Goal: Transaction & Acquisition: Purchase product/service

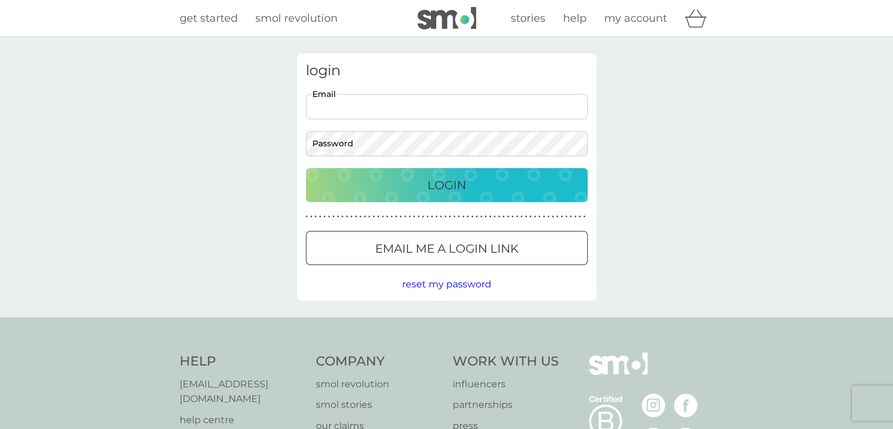
click at [385, 110] on input "Email" at bounding box center [447, 106] width 282 height 25
type input "[EMAIL_ADDRESS][DOMAIN_NAME]"
click at [416, 282] on span "reset my password" at bounding box center [446, 283] width 89 height 11
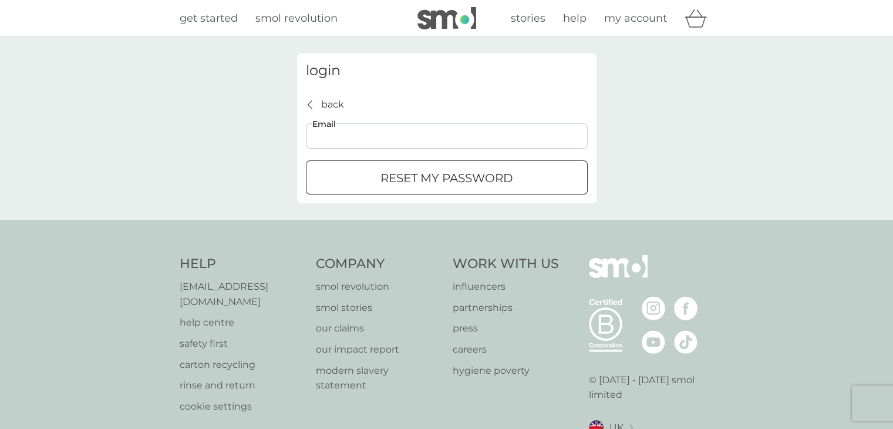
click at [326, 138] on input "Email" at bounding box center [447, 135] width 282 height 25
type input "[EMAIL_ADDRESS][DOMAIN_NAME]"
click at [431, 179] on div "submit" at bounding box center [447, 178] width 42 height 12
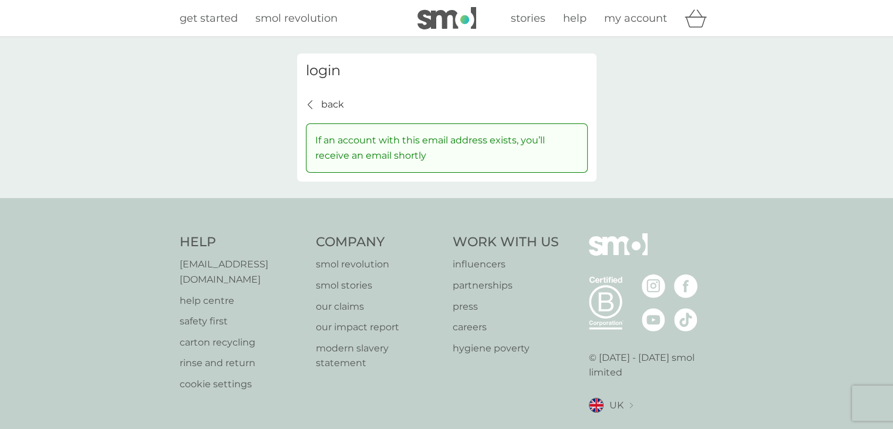
click at [622, 19] on span "my account" at bounding box center [635, 18] width 63 height 13
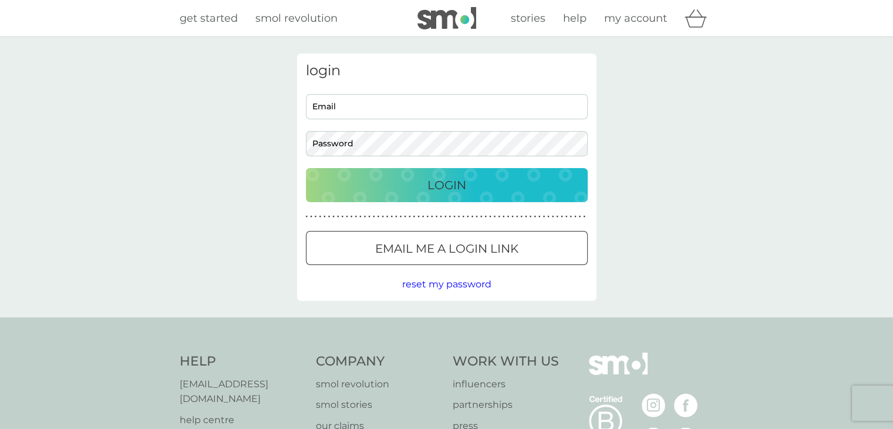
click at [382, 104] on input "Email" at bounding box center [447, 106] width 282 height 25
type input "[EMAIL_ADDRESS][DOMAIN_NAME]"
click at [409, 179] on div "Login" at bounding box center [447, 185] width 258 height 19
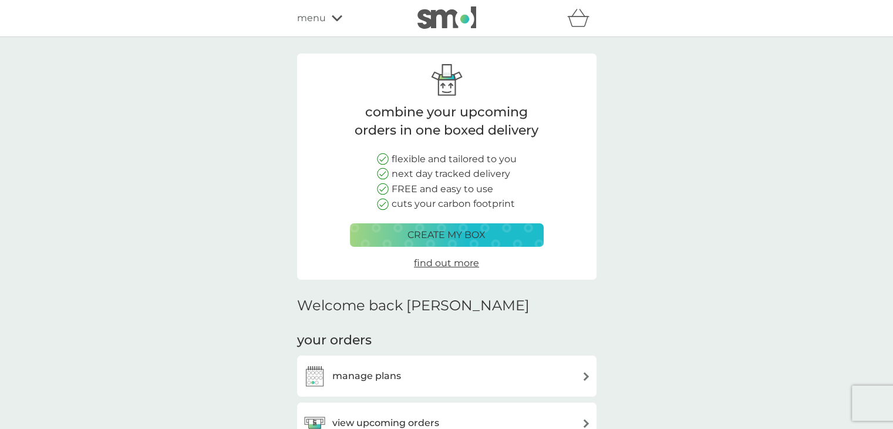
scroll to position [176, 0]
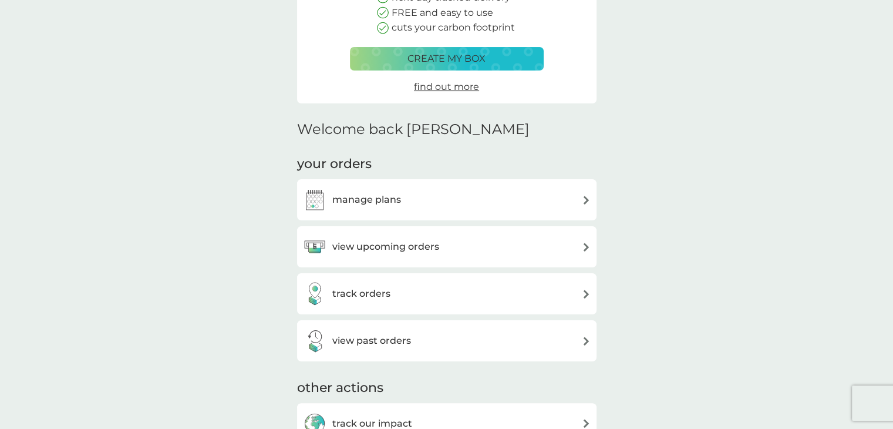
click at [512, 205] on div "manage plans" at bounding box center [447, 199] width 288 height 23
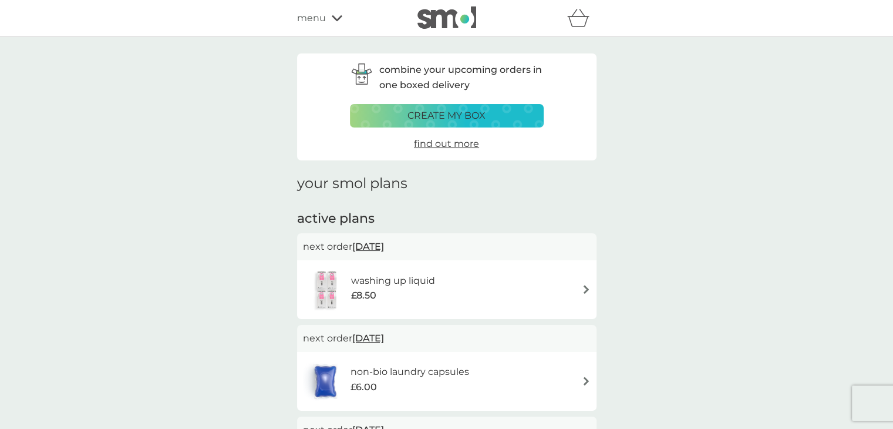
click at [373, 248] on span "15 Sep 2025" at bounding box center [368, 246] width 32 height 23
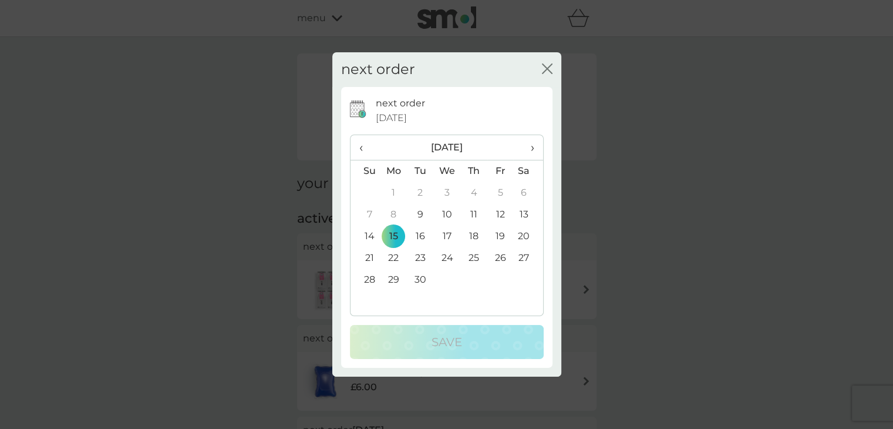
click at [473, 213] on td "11" at bounding box center [473, 215] width 26 height 22
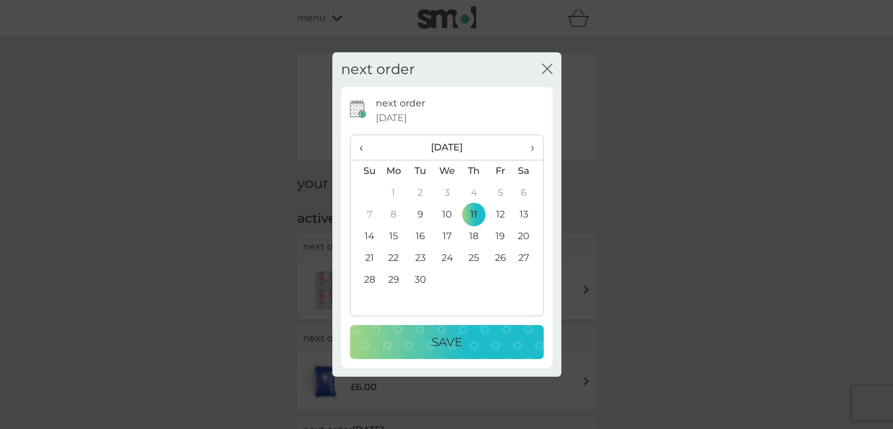
click at [501, 213] on td "12" at bounding box center [500, 215] width 26 height 22
click at [453, 339] on p "Save" at bounding box center [446, 341] width 31 height 19
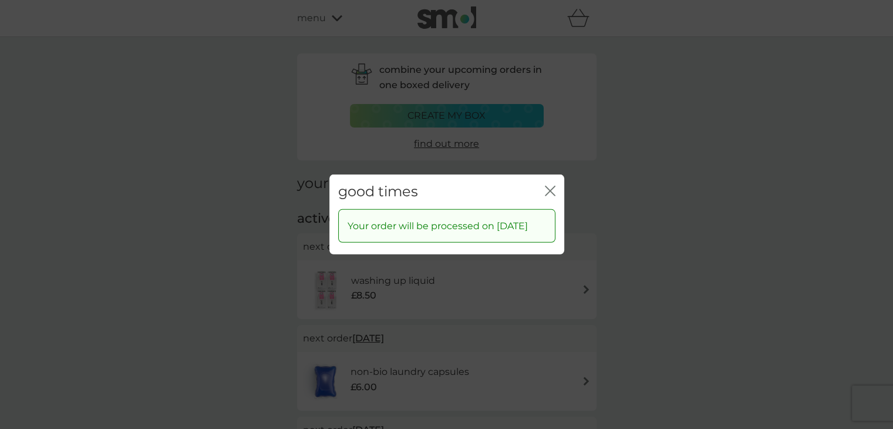
click at [546, 186] on icon "close" at bounding box center [550, 191] width 11 height 11
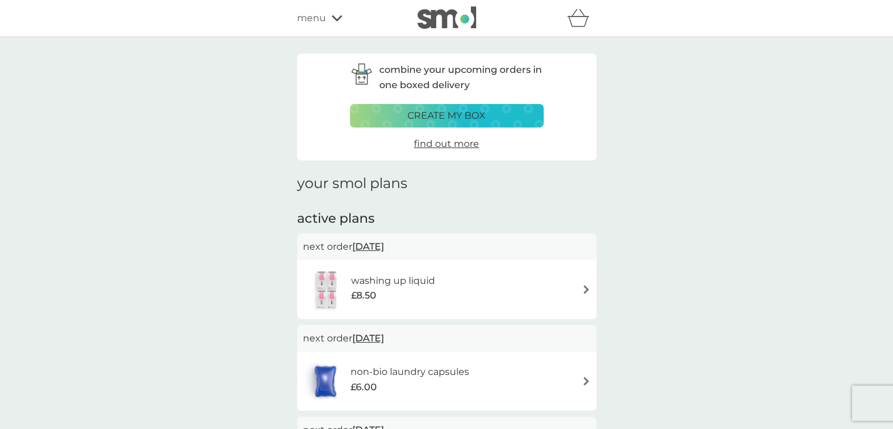
click at [447, 19] on img at bounding box center [446, 17] width 59 height 22
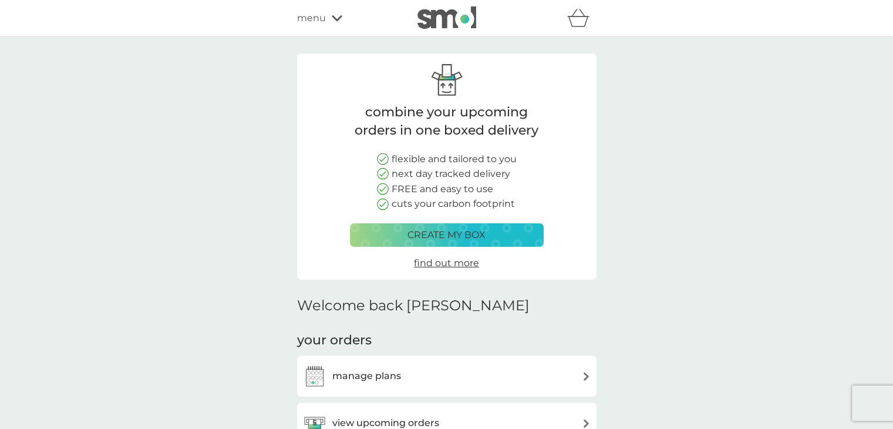
click at [428, 233] on p "create my box" at bounding box center [446, 234] width 78 height 15
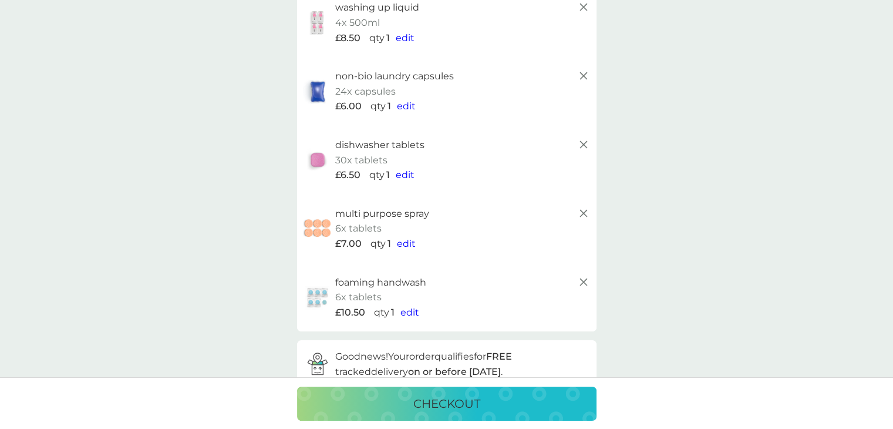
scroll to position [59, 0]
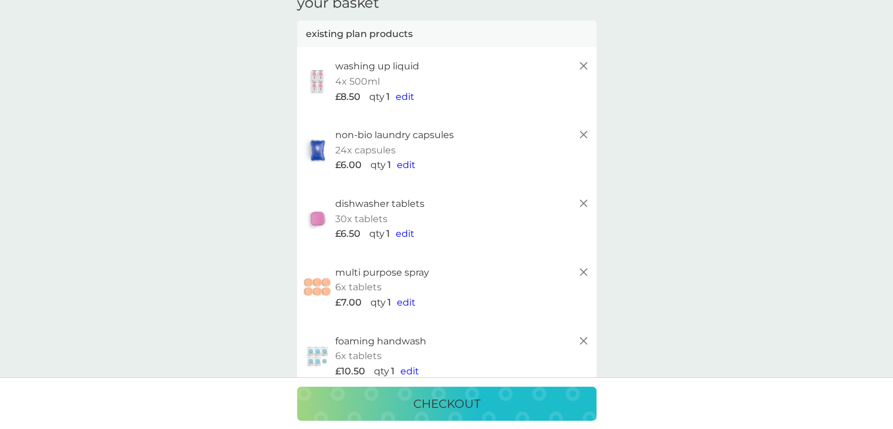
click at [581, 204] on line at bounding box center [582, 203] width 7 height 7
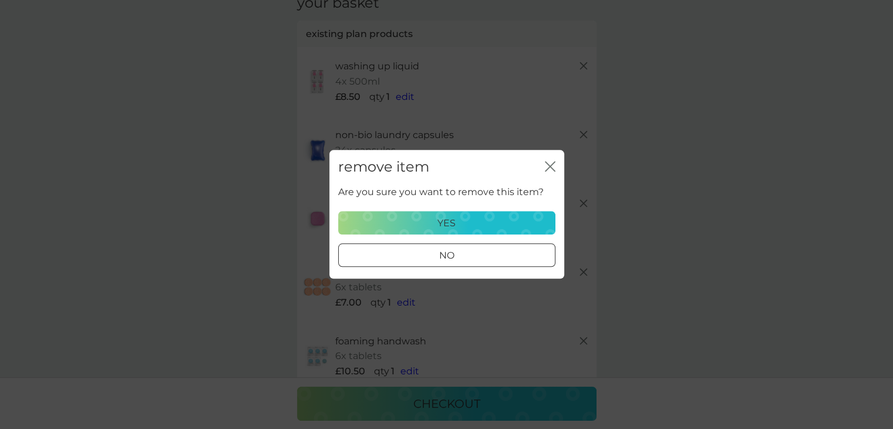
click at [472, 223] on div "yes" at bounding box center [447, 222] width 202 height 15
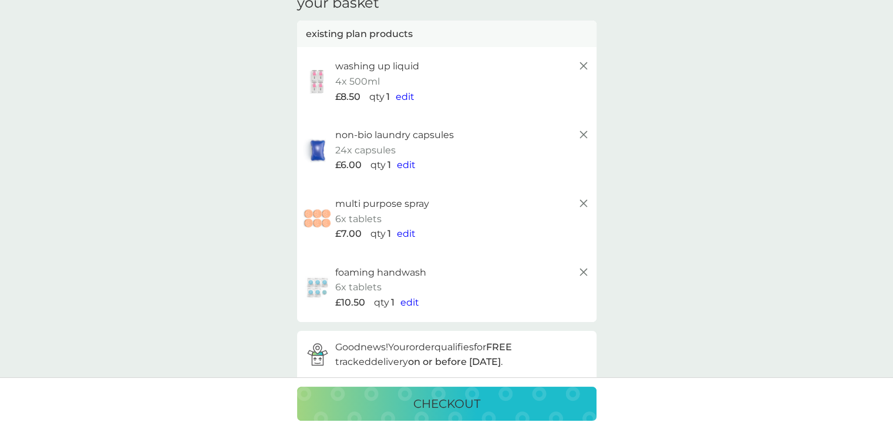
click at [580, 201] on icon at bounding box center [583, 203] width 14 height 14
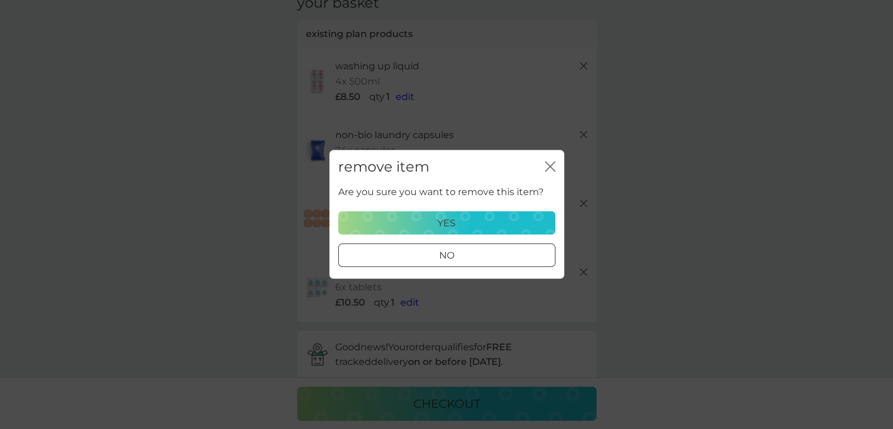
click at [449, 221] on p "yes" at bounding box center [446, 222] width 18 height 15
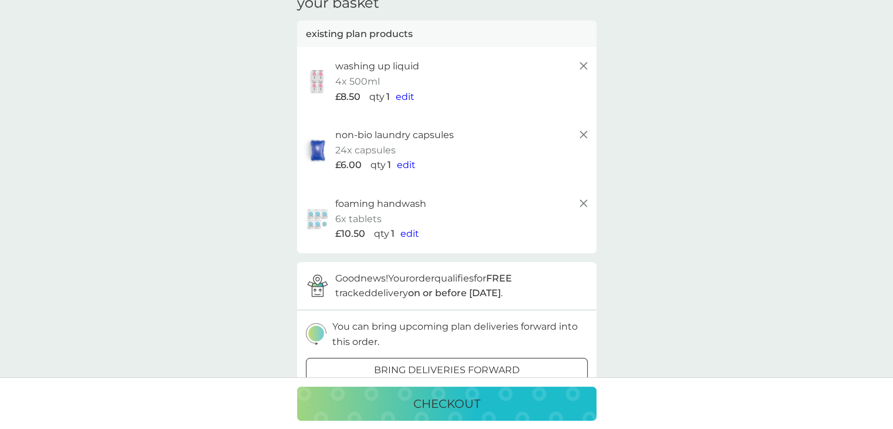
click at [583, 197] on icon at bounding box center [583, 203] width 14 height 14
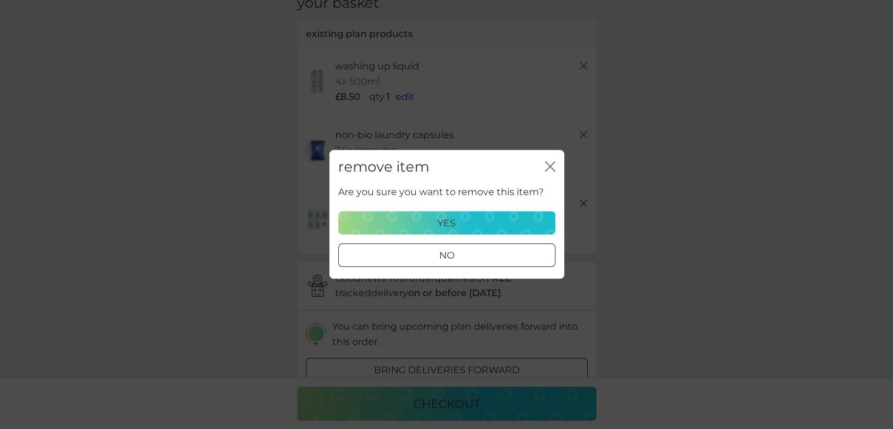
click at [471, 221] on div "yes" at bounding box center [447, 222] width 202 height 15
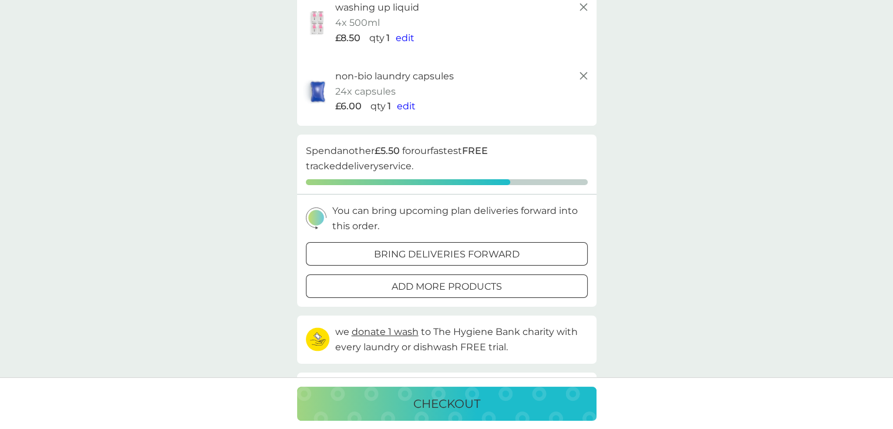
scroll to position [0, 0]
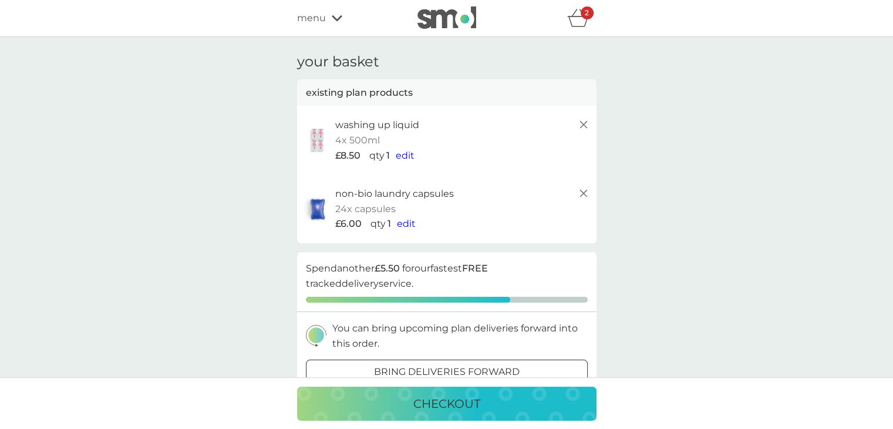
click at [319, 17] on span "menu" at bounding box center [311, 18] width 29 height 15
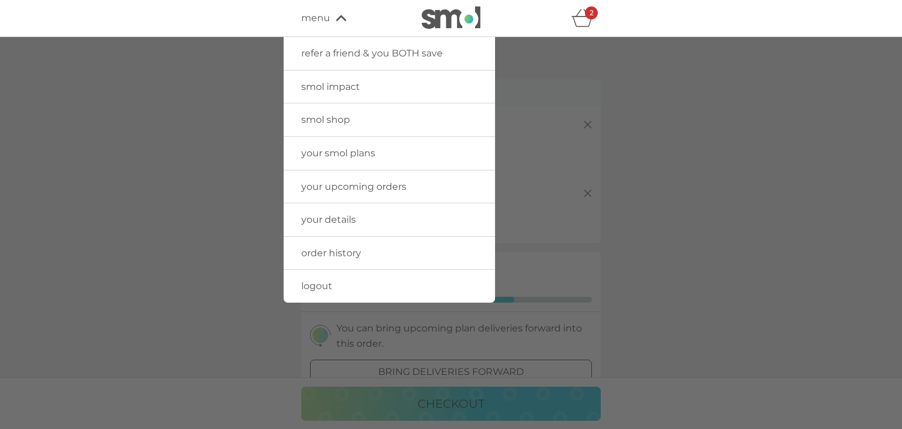
click at [336, 116] on span "smol shop" at bounding box center [325, 119] width 49 height 11
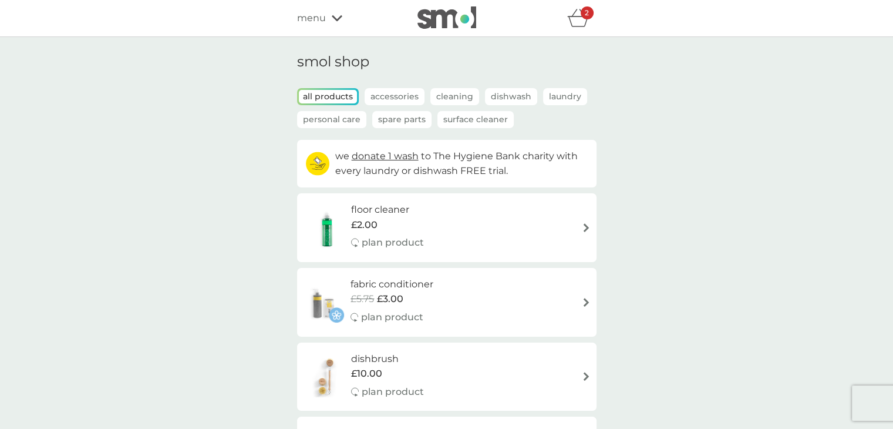
click at [564, 94] on p "Laundry" at bounding box center [565, 96] width 44 height 17
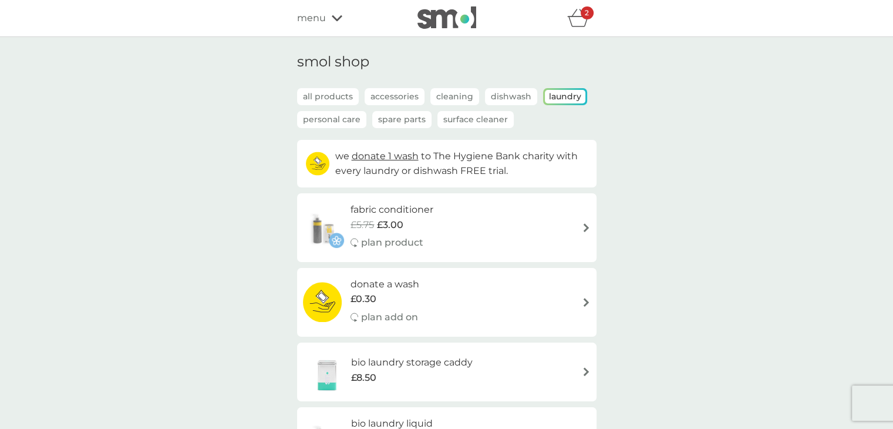
click at [560, 97] on p "Laundry" at bounding box center [565, 97] width 41 height 14
click at [456, 21] on img at bounding box center [446, 17] width 59 height 22
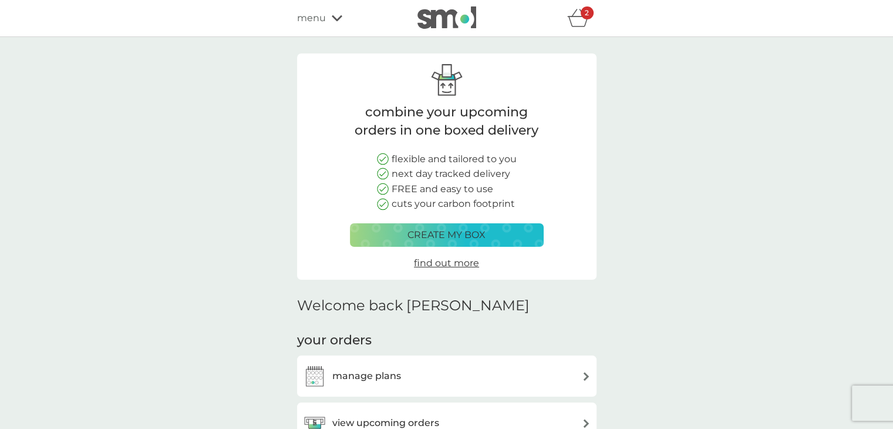
scroll to position [235, 0]
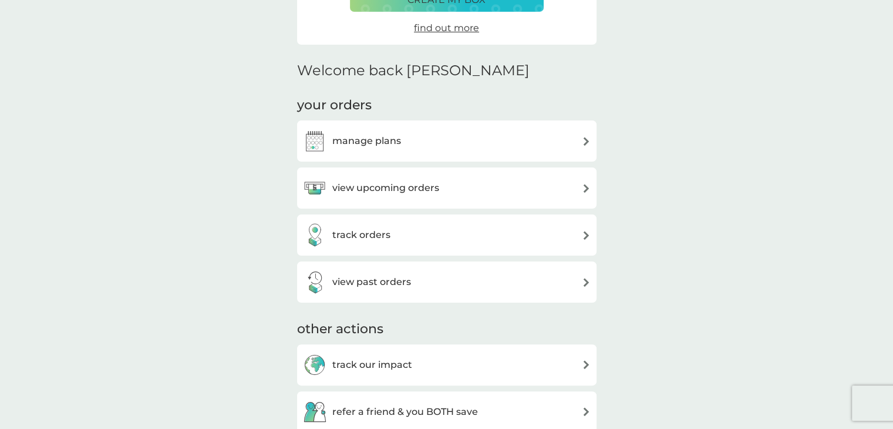
click at [423, 128] on div "manage plans" at bounding box center [446, 140] width 299 height 41
click at [376, 136] on h3 "manage plans" at bounding box center [366, 140] width 69 height 15
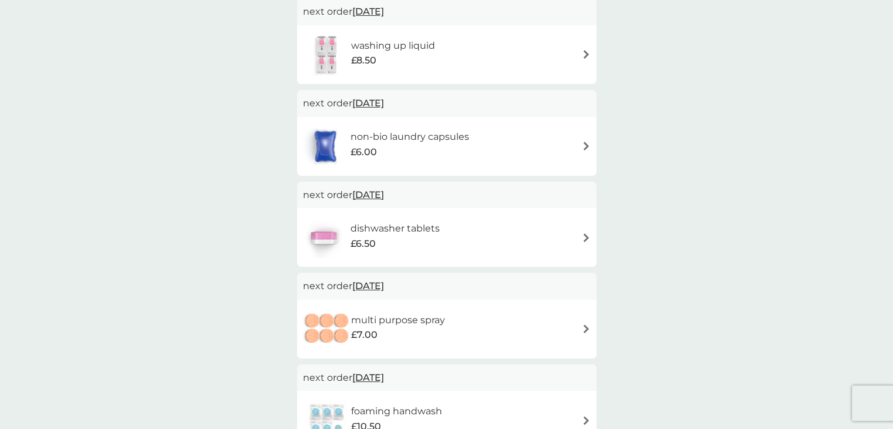
scroll to position [294, 0]
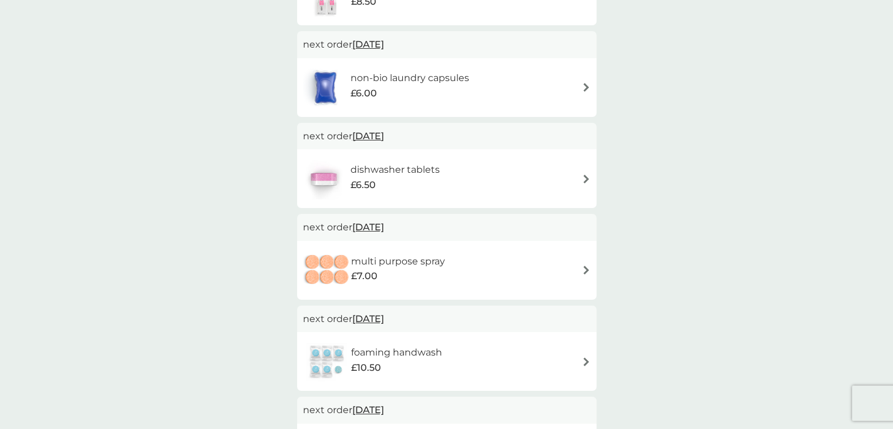
click at [379, 226] on span "1 Nov 2025" at bounding box center [368, 226] width 32 height 23
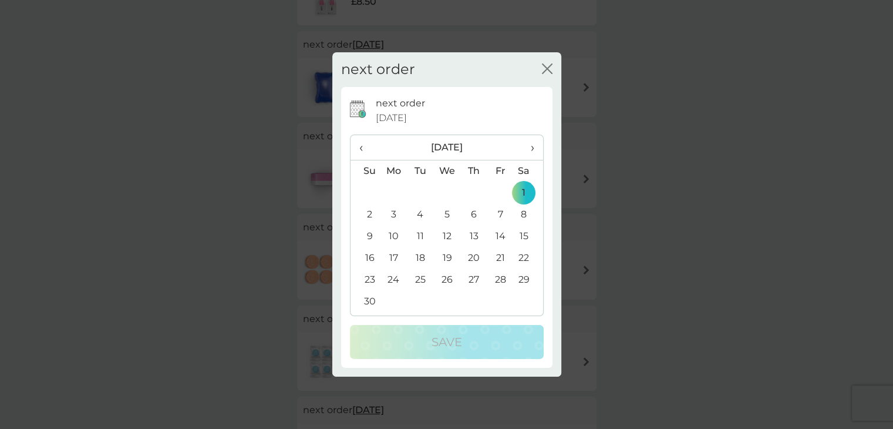
click at [531, 146] on span "›" at bounding box center [528, 147] width 12 height 25
click at [393, 230] on td "15" at bounding box center [393, 236] width 27 height 22
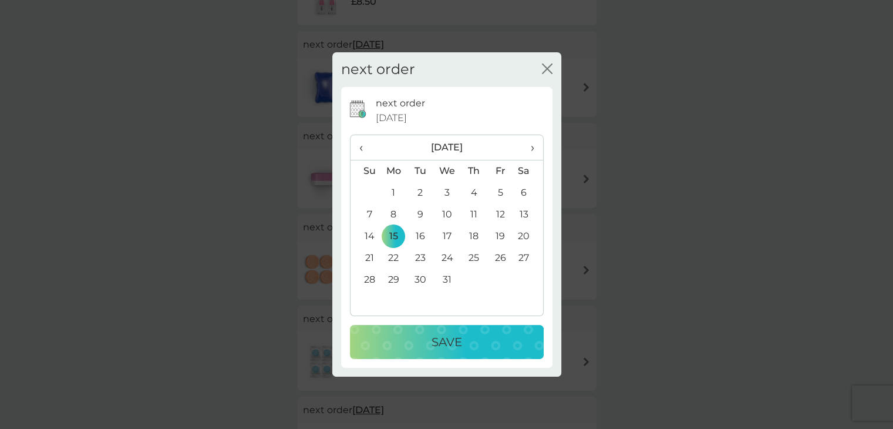
click at [449, 345] on p "Save" at bounding box center [446, 341] width 31 height 19
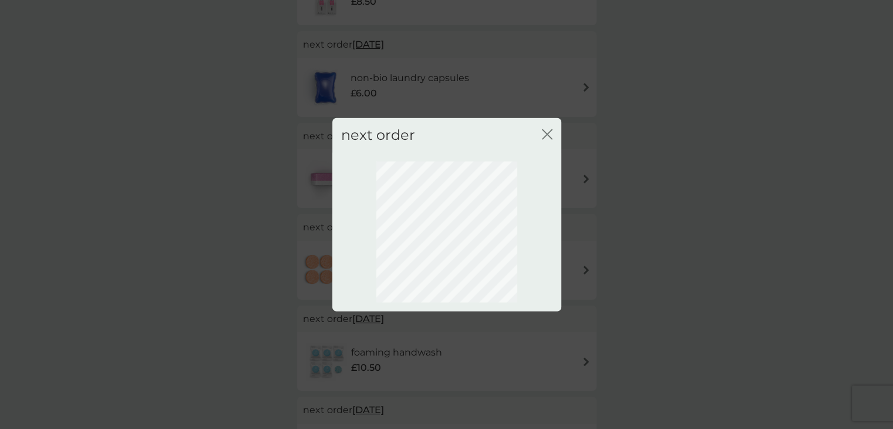
click at [545, 132] on icon "close" at bounding box center [544, 134] width 5 height 9
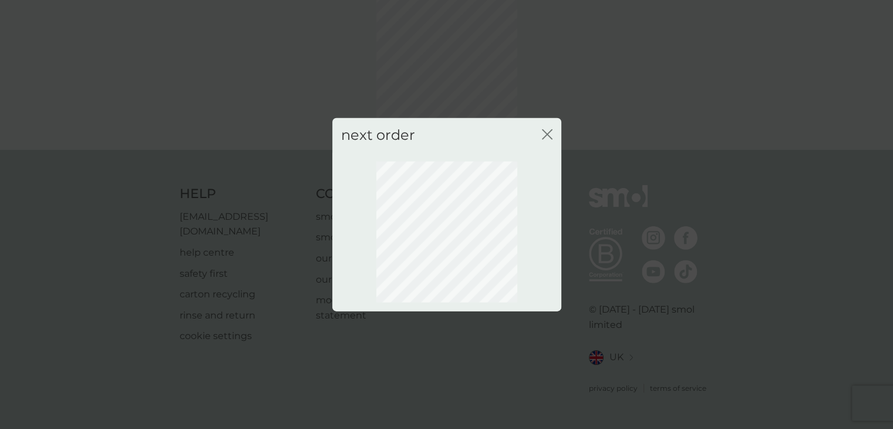
scroll to position [63, 0]
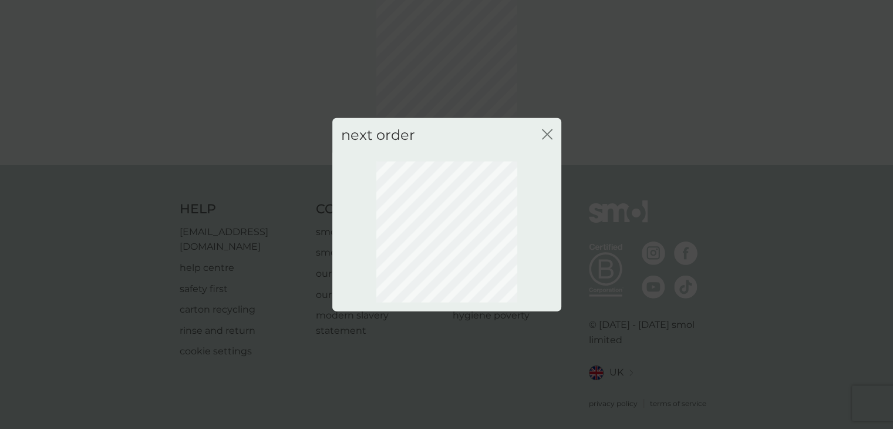
click at [545, 133] on icon "close" at bounding box center [547, 134] width 11 height 11
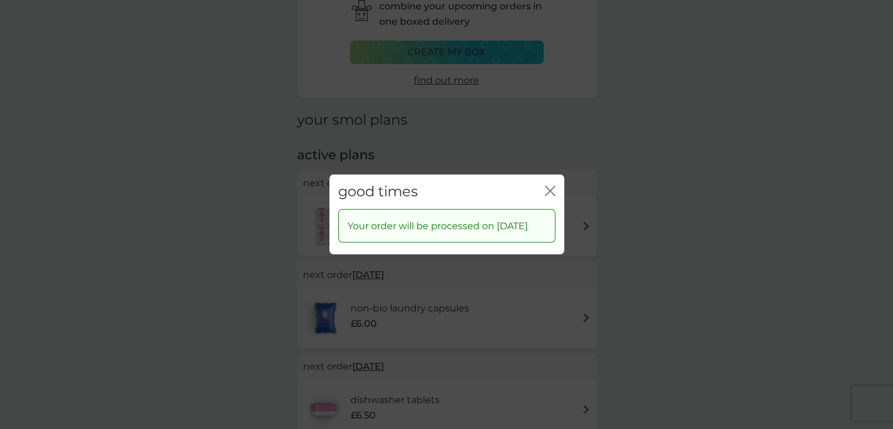
click at [550, 186] on icon "close" at bounding box center [550, 191] width 11 height 11
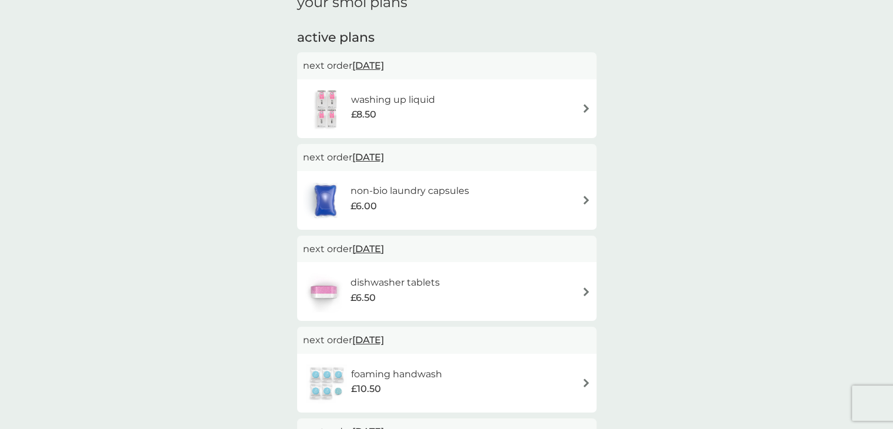
scroll to position [240, 0]
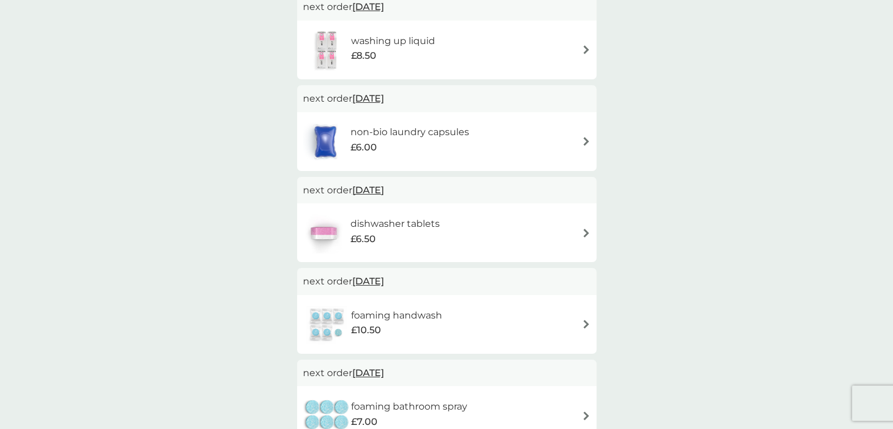
click at [384, 281] on span "1 Nov 2025" at bounding box center [368, 280] width 32 height 23
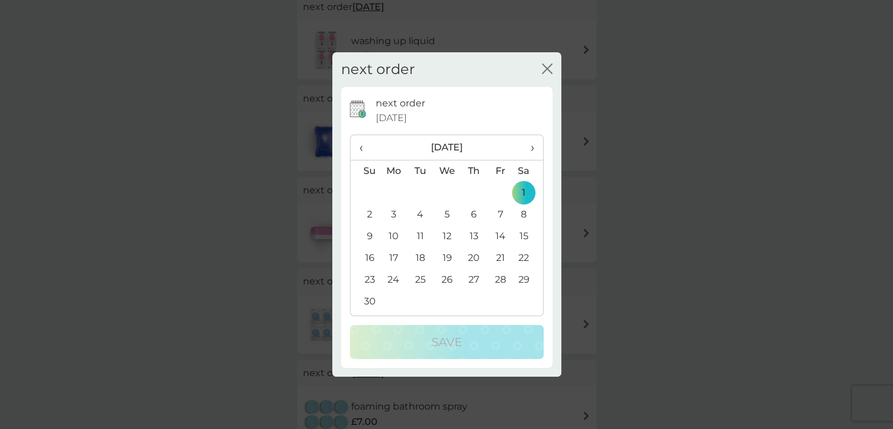
click at [534, 150] on th "›" at bounding box center [527, 147] width 29 height 25
click at [394, 237] on td "15" at bounding box center [393, 236] width 27 height 22
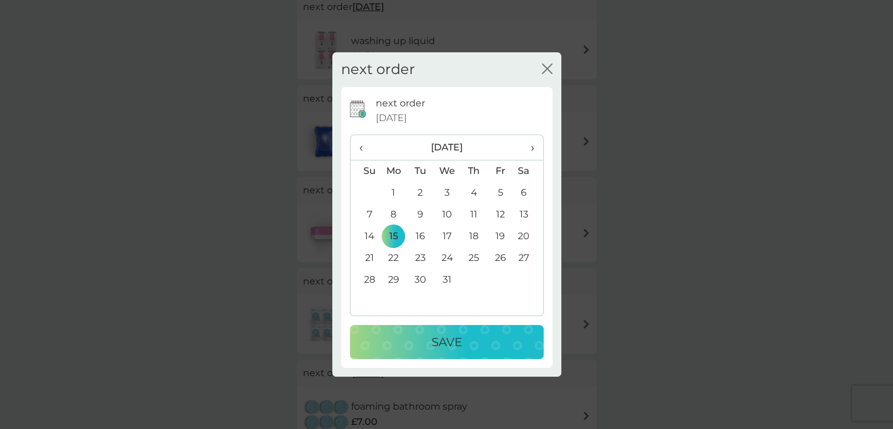
click at [432, 343] on p "Save" at bounding box center [446, 341] width 31 height 19
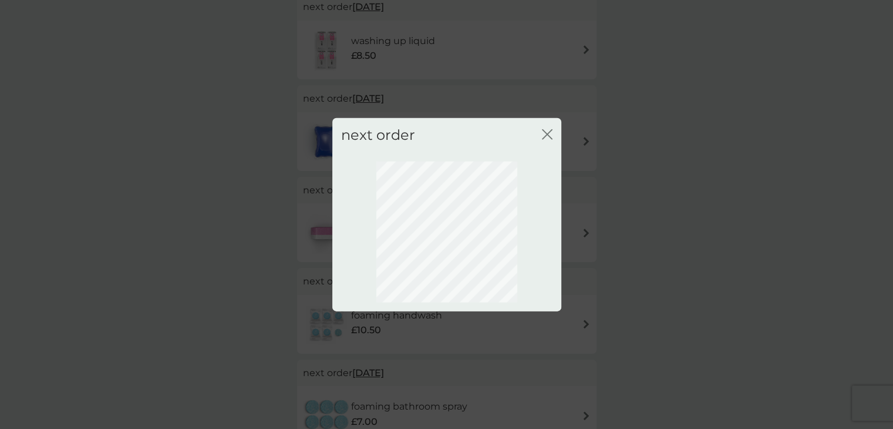
scroll to position [63, 0]
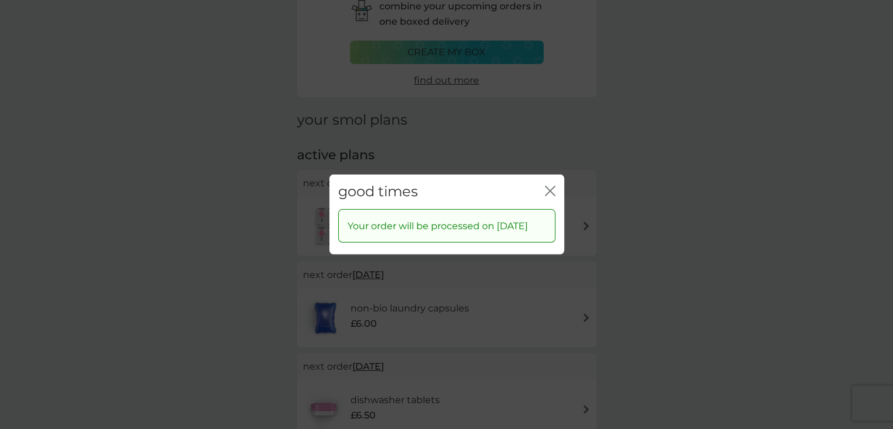
click at [548, 186] on icon "close" at bounding box center [550, 191] width 11 height 11
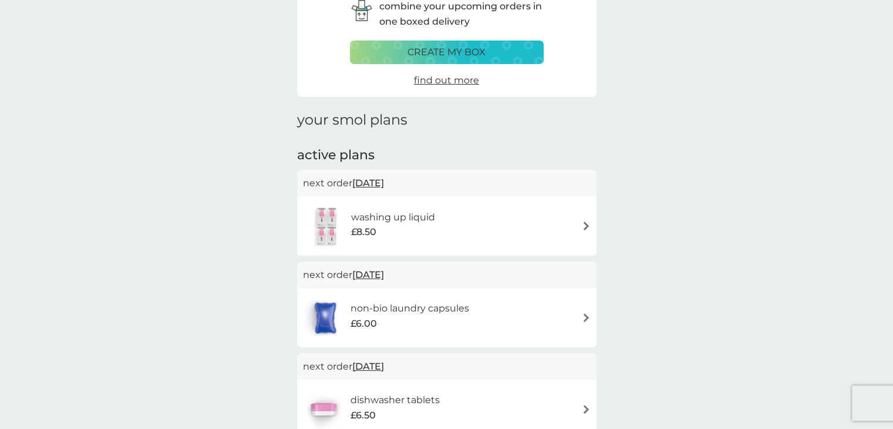
scroll to position [122, 0]
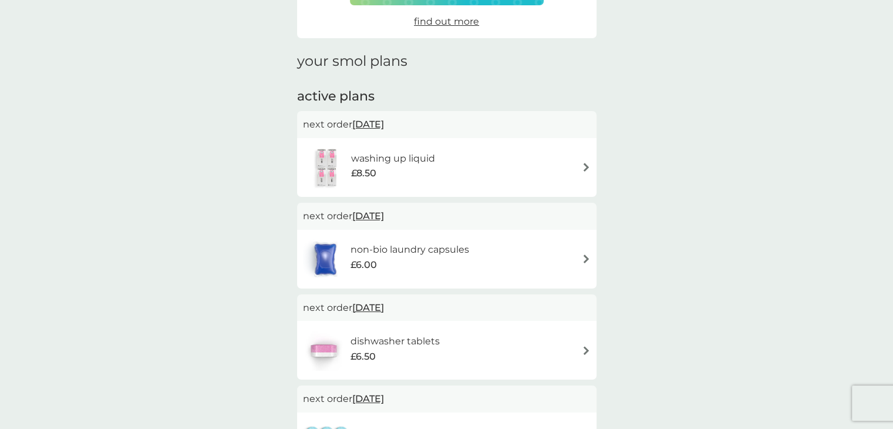
click at [379, 305] on span "20 Oct 2025" at bounding box center [368, 307] width 32 height 23
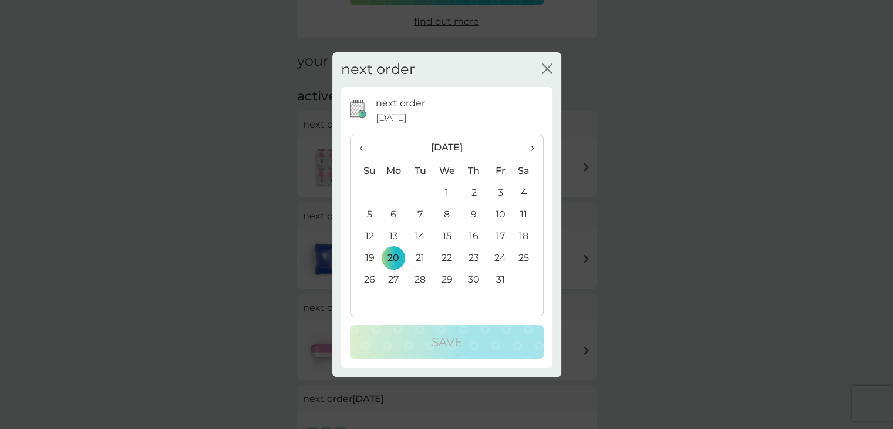
click at [447, 233] on td "15" at bounding box center [446, 236] width 27 height 22
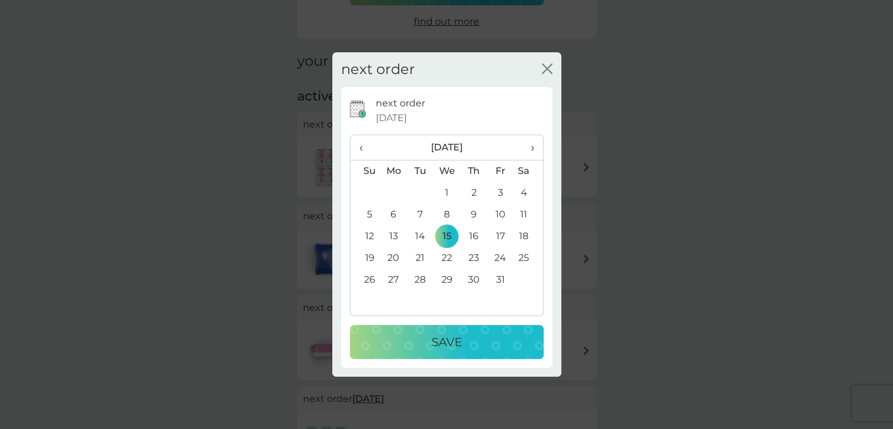
click at [356, 146] on th "‹" at bounding box center [365, 147] width 30 height 25
click at [504, 212] on td "12" at bounding box center [500, 215] width 26 height 22
click at [476, 341] on div "Save" at bounding box center [447, 341] width 170 height 19
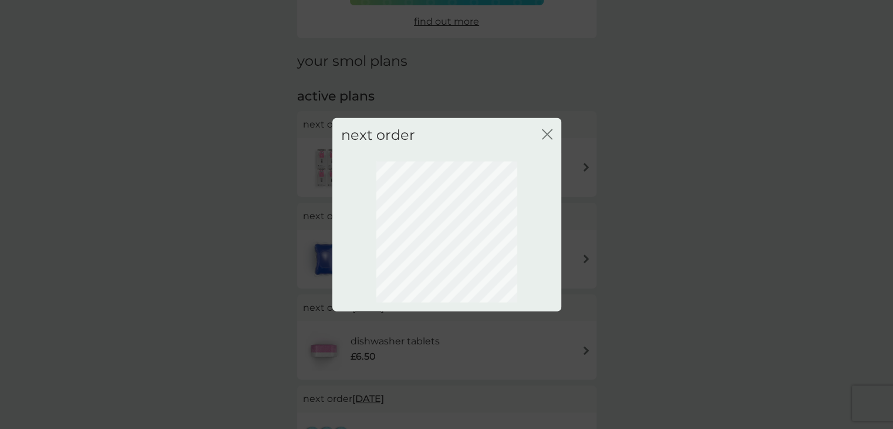
scroll to position [63, 0]
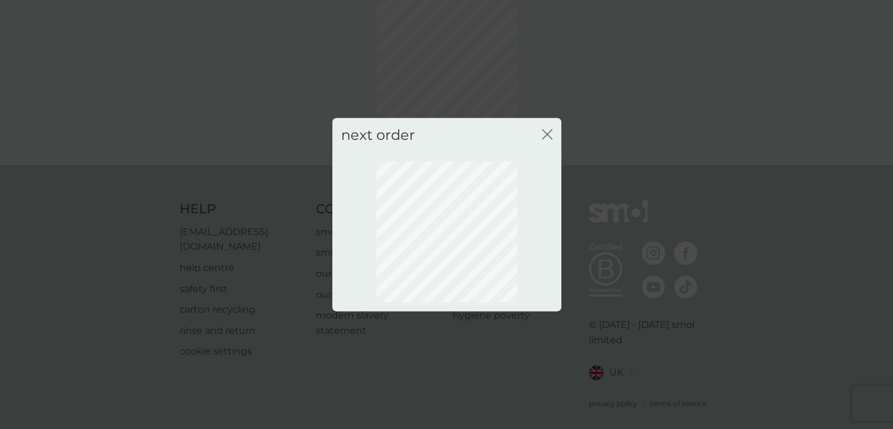
click at [547, 133] on icon "close" at bounding box center [547, 134] width 11 height 11
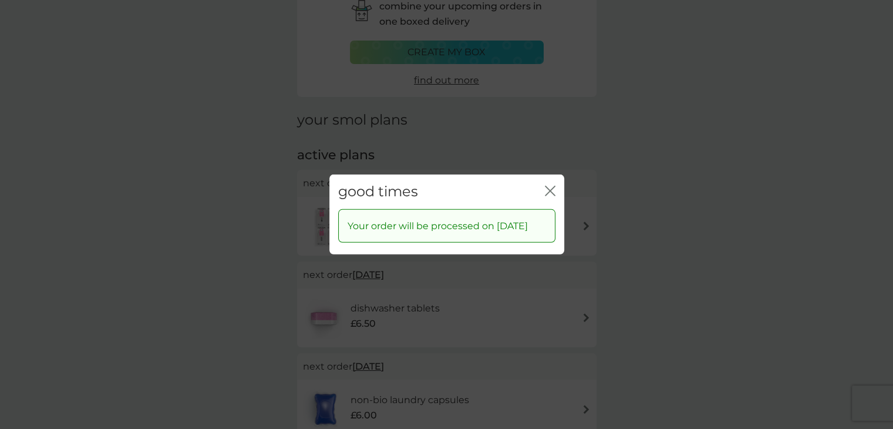
click at [550, 186] on icon "close" at bounding box center [552, 190] width 5 height 9
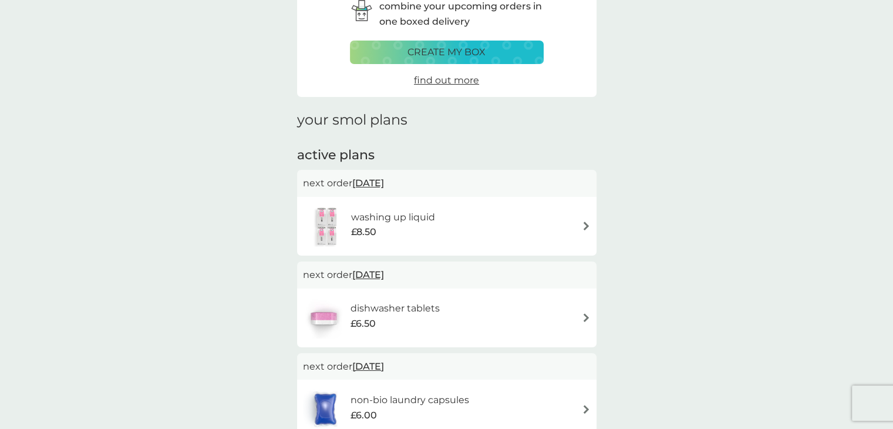
scroll to position [122, 0]
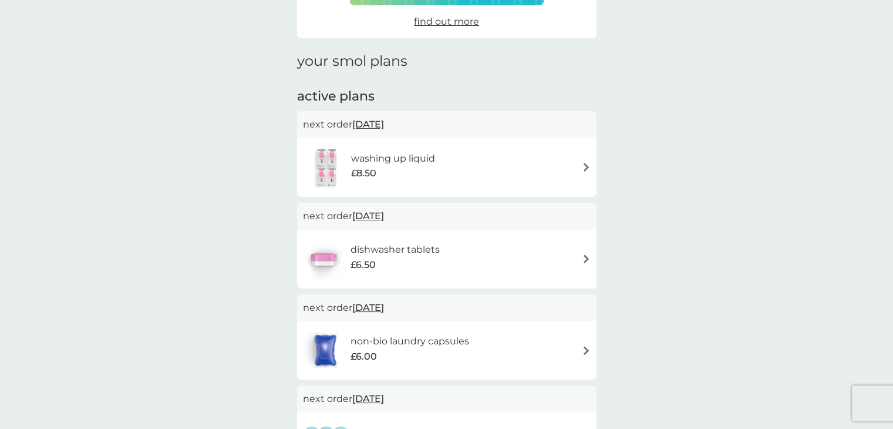
click at [384, 309] on span "15 Sep 2025" at bounding box center [368, 307] width 32 height 23
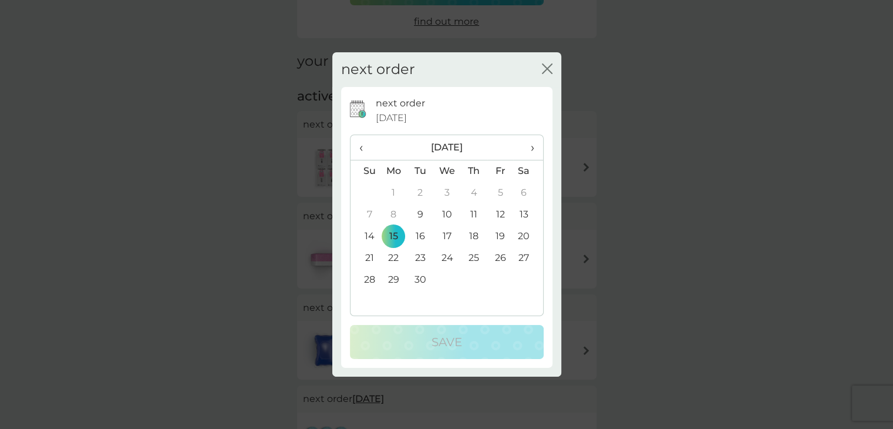
click at [503, 208] on td "12" at bounding box center [500, 215] width 26 height 22
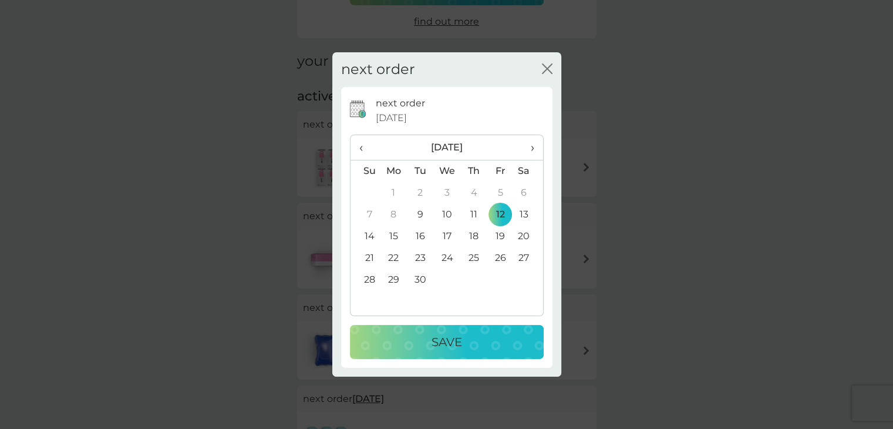
click at [457, 336] on p "Save" at bounding box center [446, 341] width 31 height 19
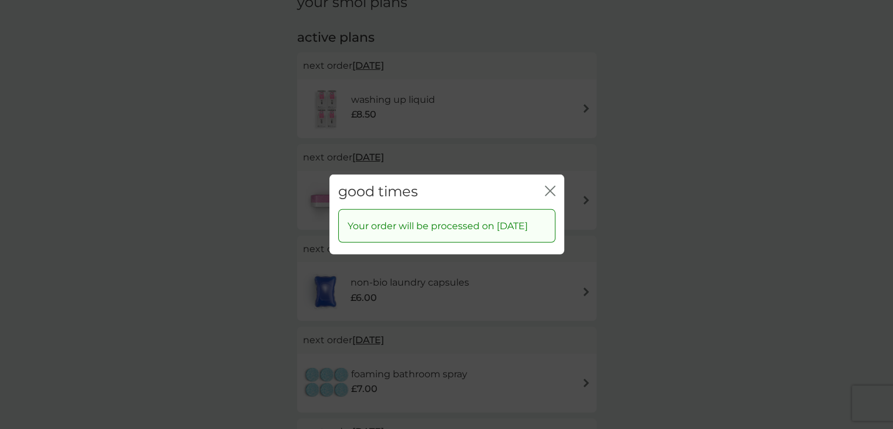
scroll to position [240, 0]
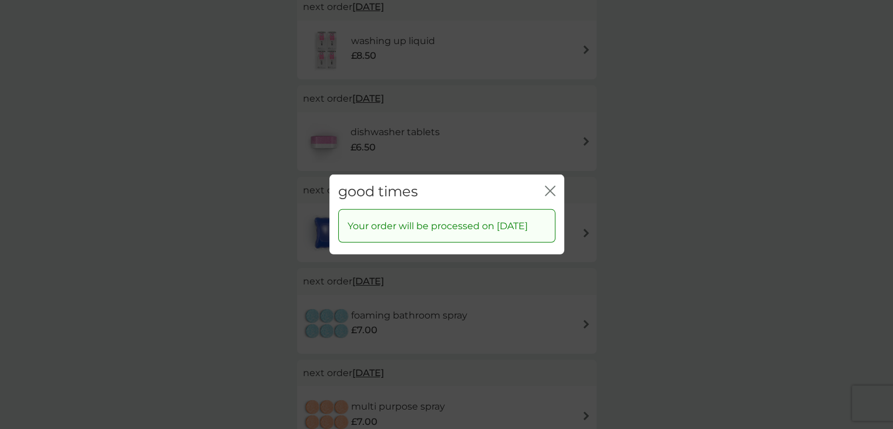
click at [549, 186] on icon "close" at bounding box center [550, 191] width 11 height 11
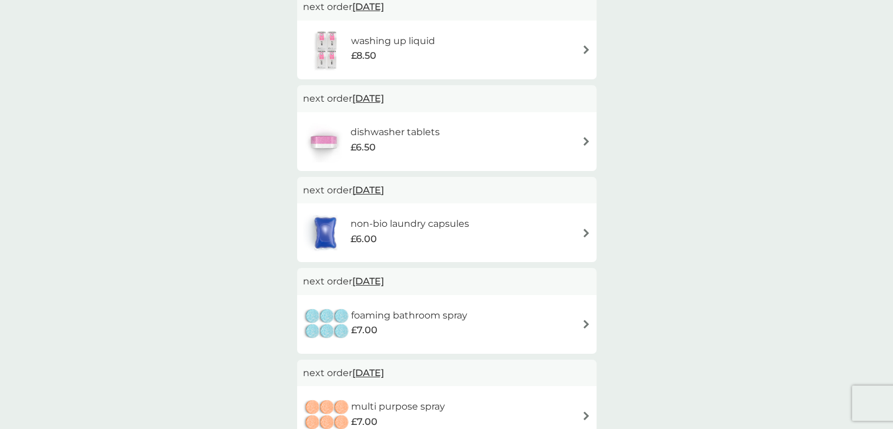
click at [582, 322] on img at bounding box center [586, 323] width 9 height 9
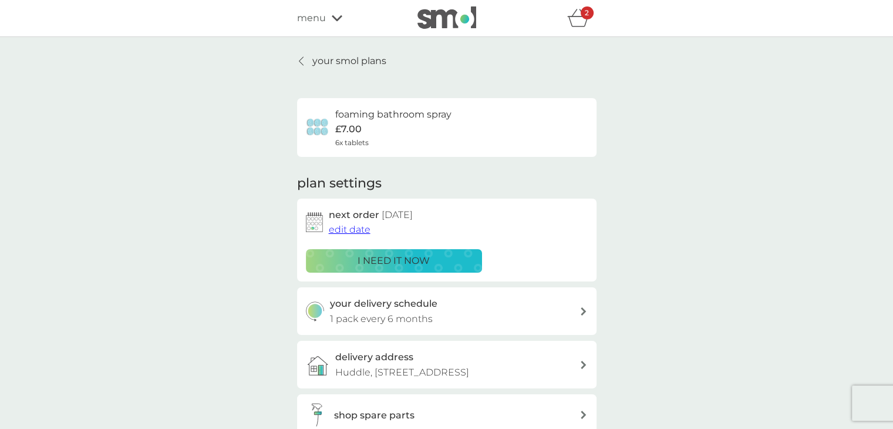
click at [356, 228] on span "edit date" at bounding box center [350, 229] width 42 height 11
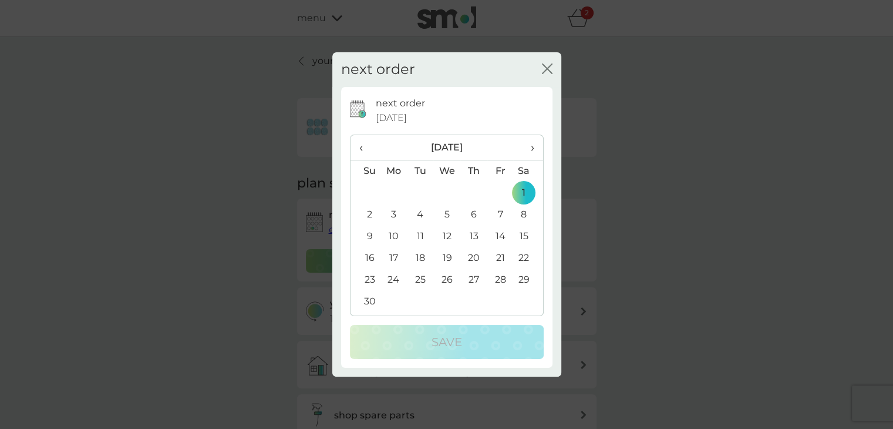
click at [525, 150] on span "›" at bounding box center [528, 147] width 12 height 25
click at [394, 235] on td "15" at bounding box center [393, 236] width 27 height 22
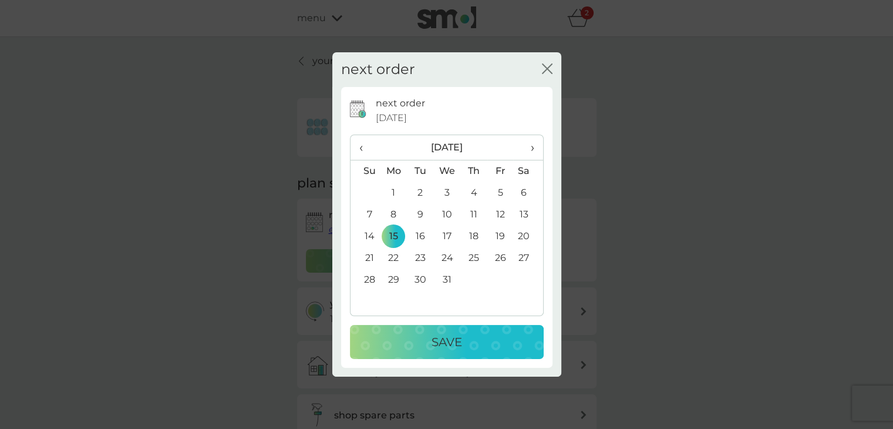
click at [406, 334] on div "Save" at bounding box center [447, 341] width 170 height 19
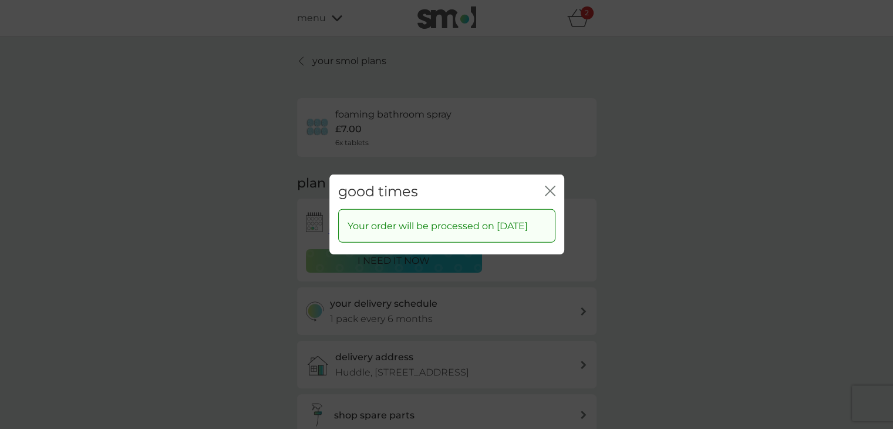
click at [547, 186] on icon "close" at bounding box center [547, 190] width 5 height 9
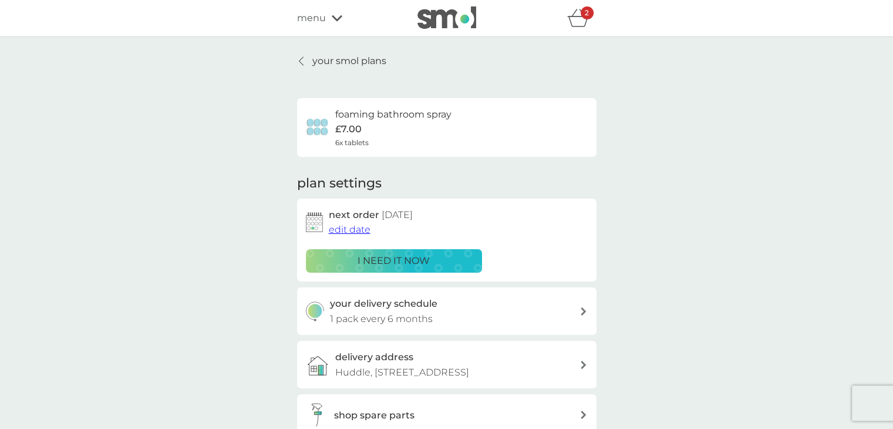
scroll to position [176, 0]
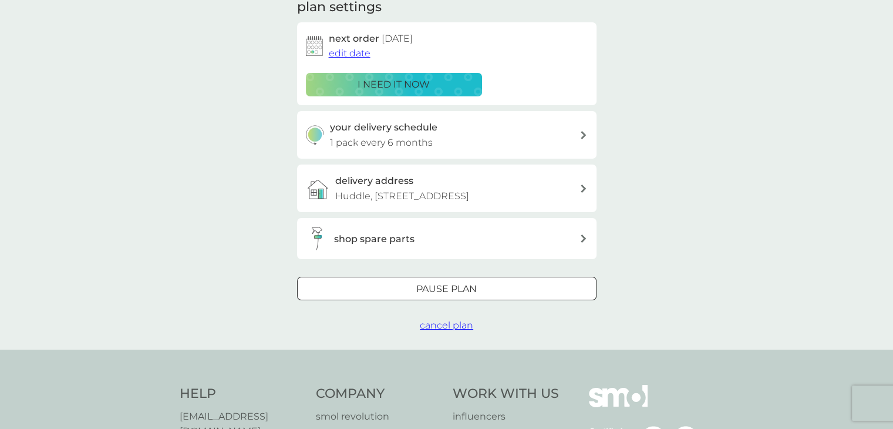
click at [583, 137] on icon at bounding box center [584, 135] width 6 height 8
select select "6"
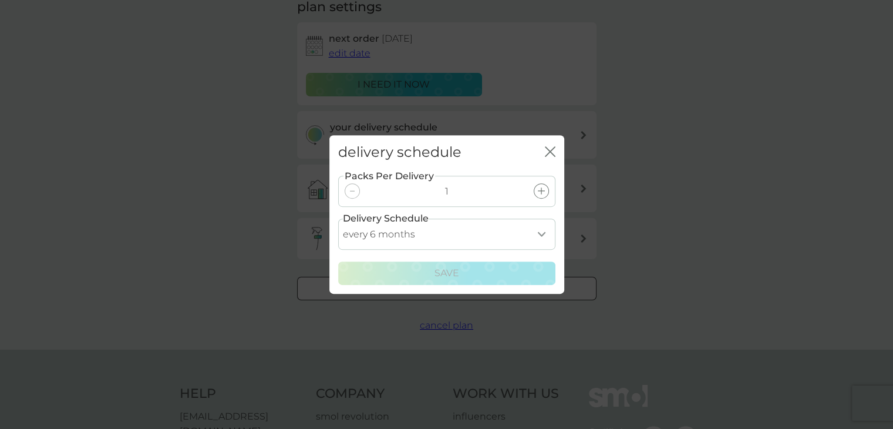
click at [583, 137] on div "delivery schedule close Packs Per Delivery 1 Delivery Schedule every 1 month ev…" at bounding box center [446, 214] width 893 height 429
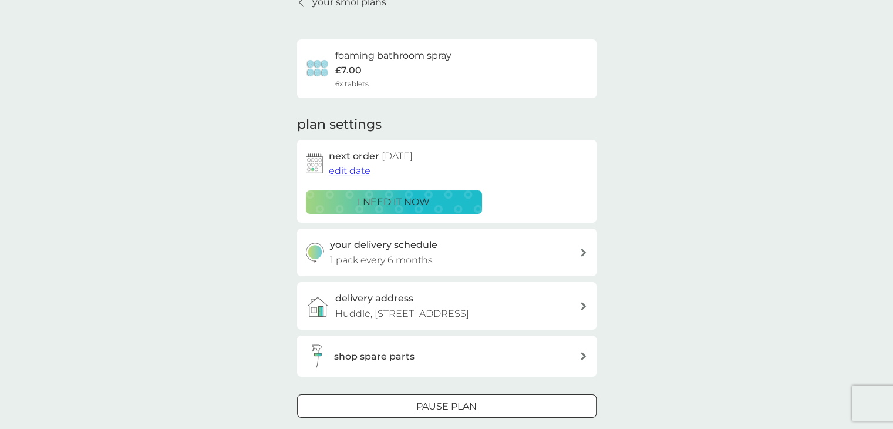
scroll to position [0, 0]
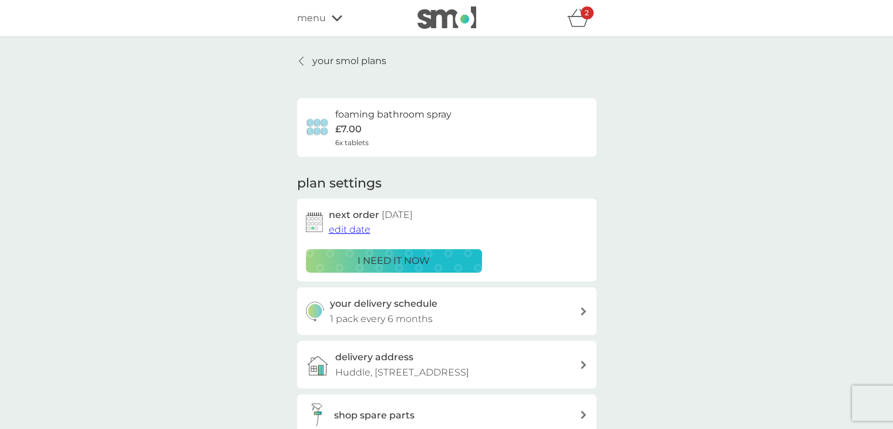
click at [366, 61] on p "your smol plans" at bounding box center [349, 60] width 74 height 15
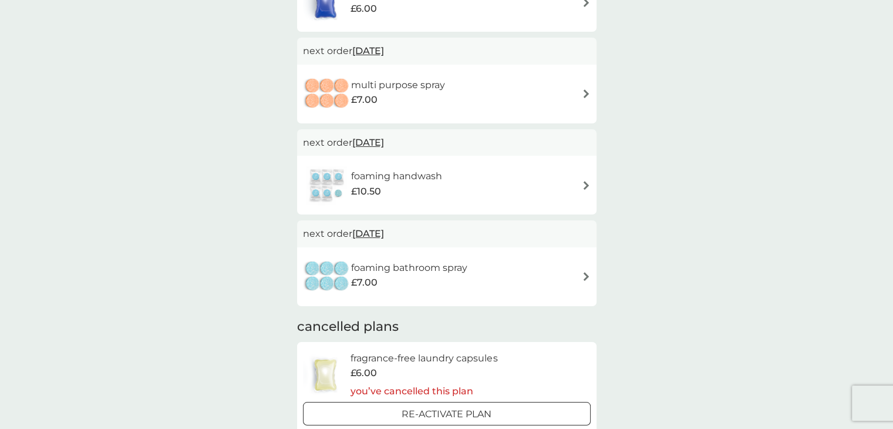
scroll to position [528, 0]
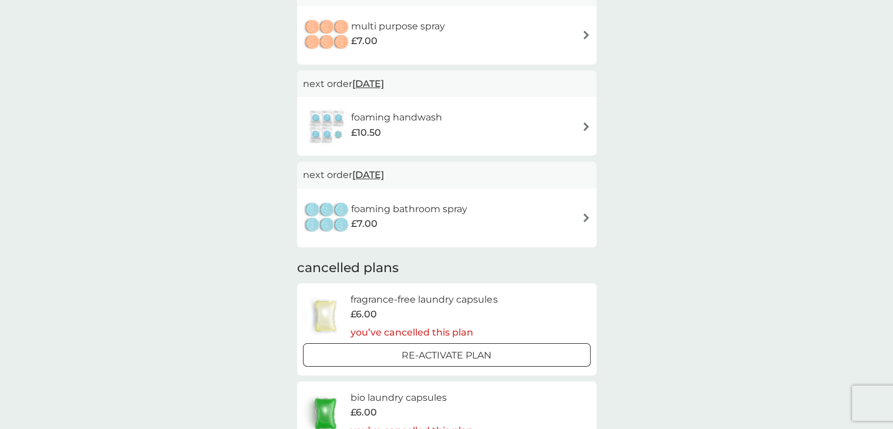
click at [386, 298] on h6 "fragrance-free laundry capsules" at bounding box center [423, 299] width 147 height 15
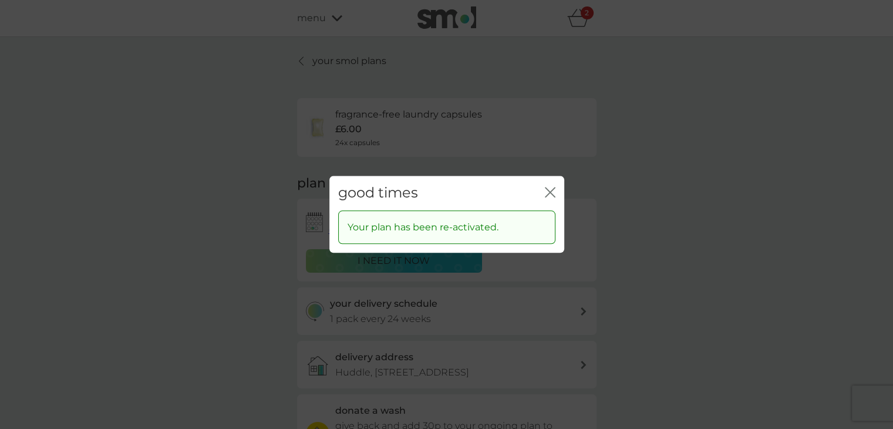
click at [554, 191] on icon "close" at bounding box center [550, 192] width 11 height 11
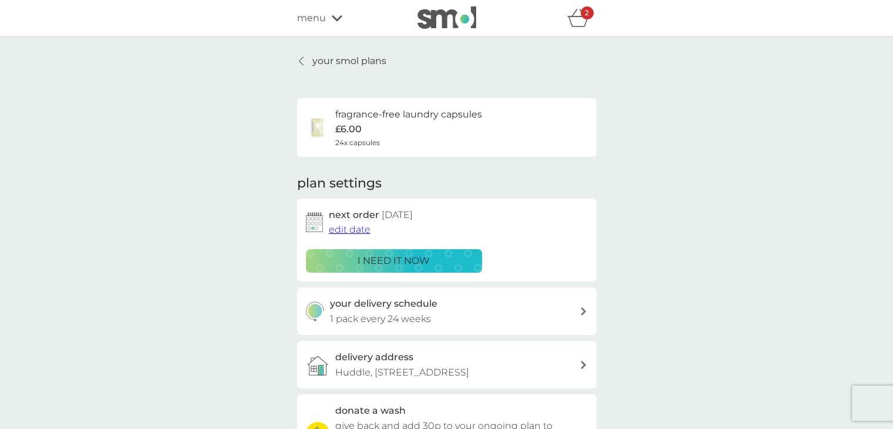
click at [383, 113] on h6 "fragrance-free laundry capsules" at bounding box center [408, 114] width 147 height 15
click at [358, 117] on h6 "fragrance-free laundry capsules" at bounding box center [408, 114] width 147 height 15
click at [329, 54] on p "your smol plans" at bounding box center [349, 60] width 74 height 15
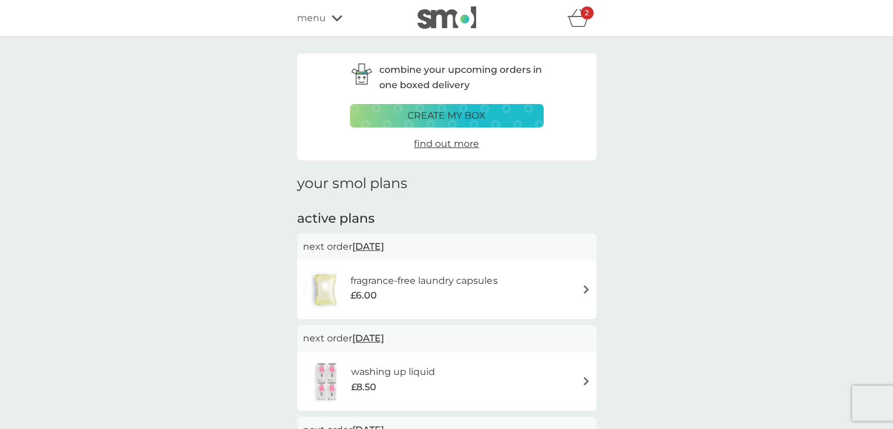
click at [373, 247] on span "9 Sep 2025" at bounding box center [368, 246] width 32 height 23
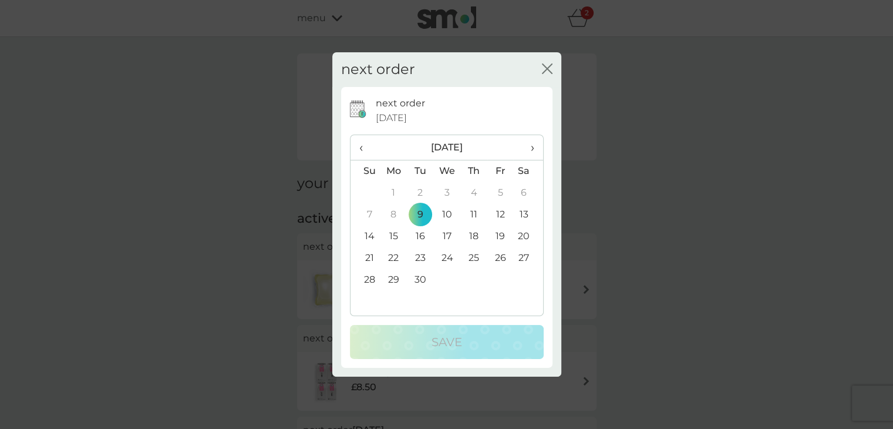
click at [547, 62] on div "close" at bounding box center [547, 69] width 11 height 17
click at [547, 66] on icon "close" at bounding box center [547, 68] width 11 height 11
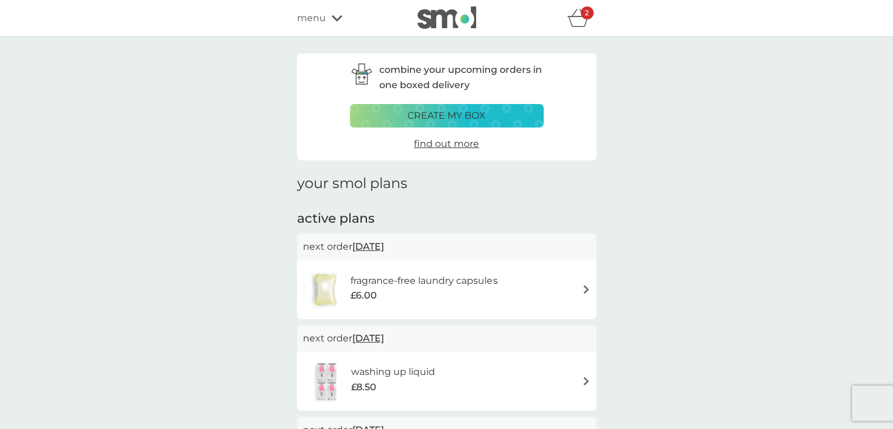
click at [582, 292] on img at bounding box center [586, 289] width 9 height 9
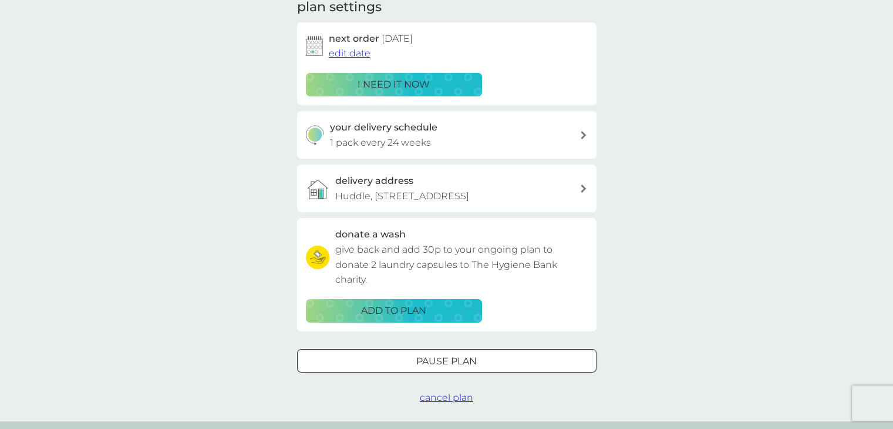
scroll to position [294, 0]
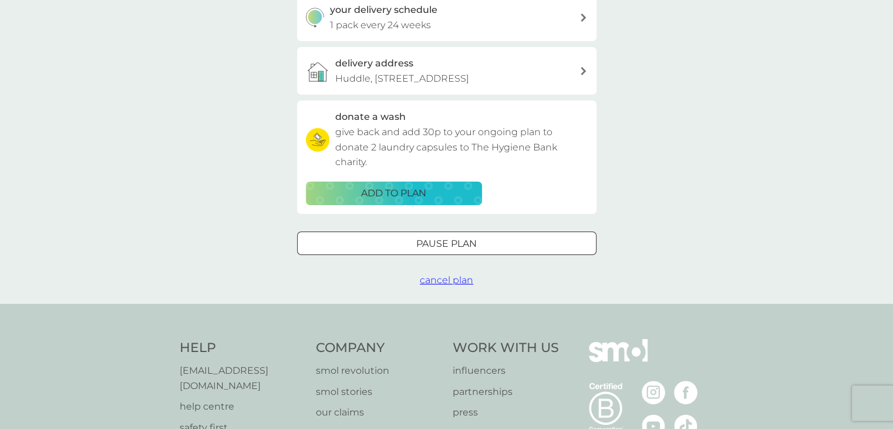
click at [457, 285] on span "cancel plan" at bounding box center [446, 279] width 53 height 11
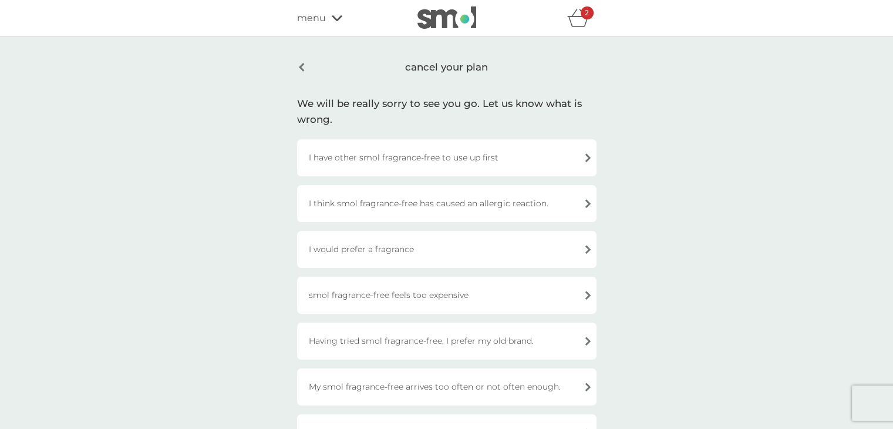
click at [547, 168] on div "I have other smol fragrance-free to use up first" at bounding box center [446, 157] width 299 height 37
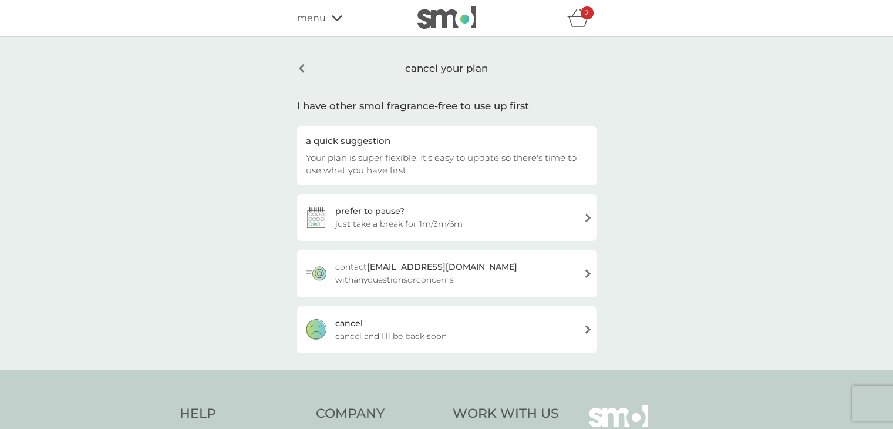
click at [465, 330] on div "cancel cancel and I'll be back soon" at bounding box center [446, 329] width 299 height 47
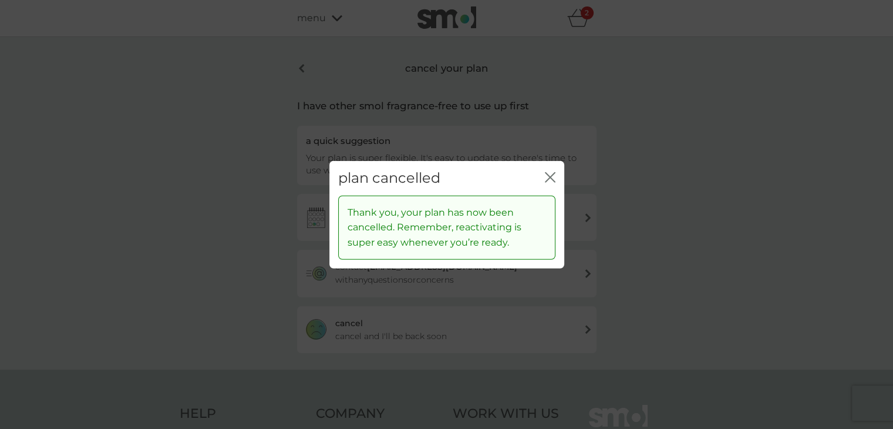
click at [551, 174] on icon "close" at bounding box center [552, 177] width 5 height 9
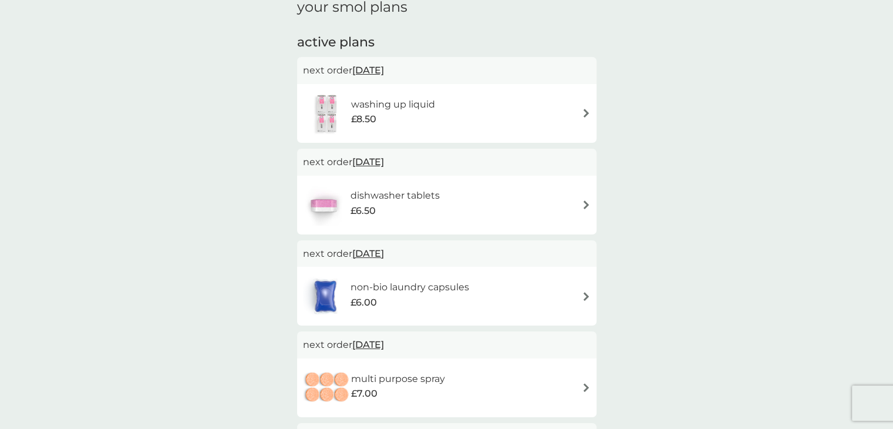
scroll to position [235, 0]
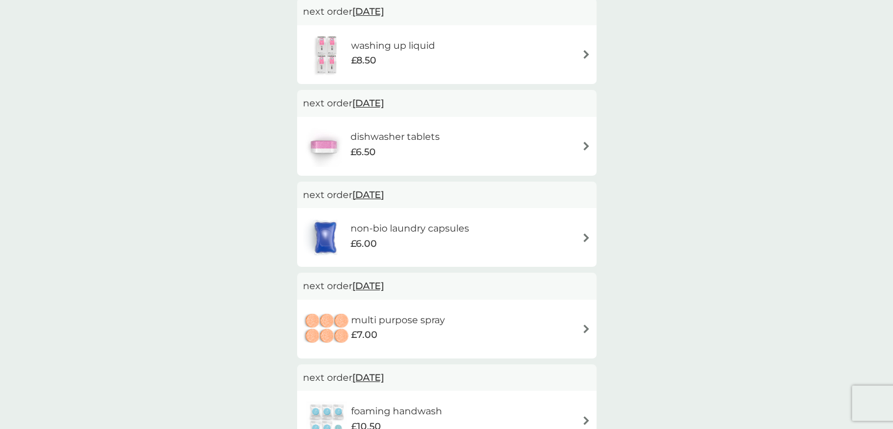
click at [582, 327] on img at bounding box center [586, 328] width 9 height 9
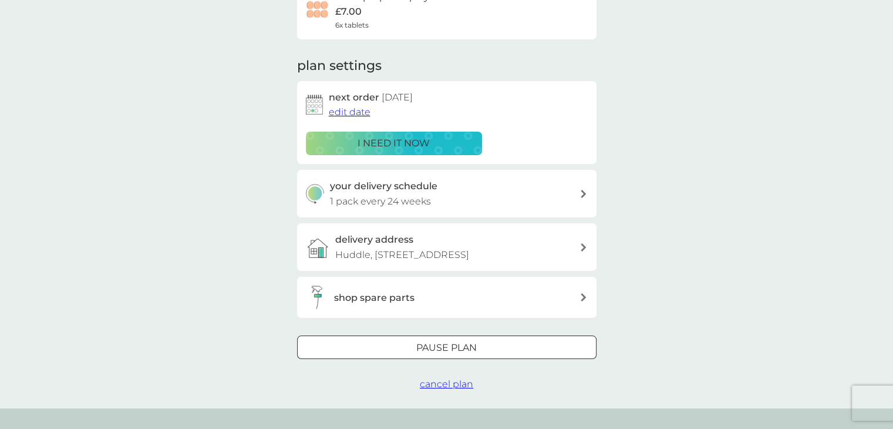
scroll to position [176, 0]
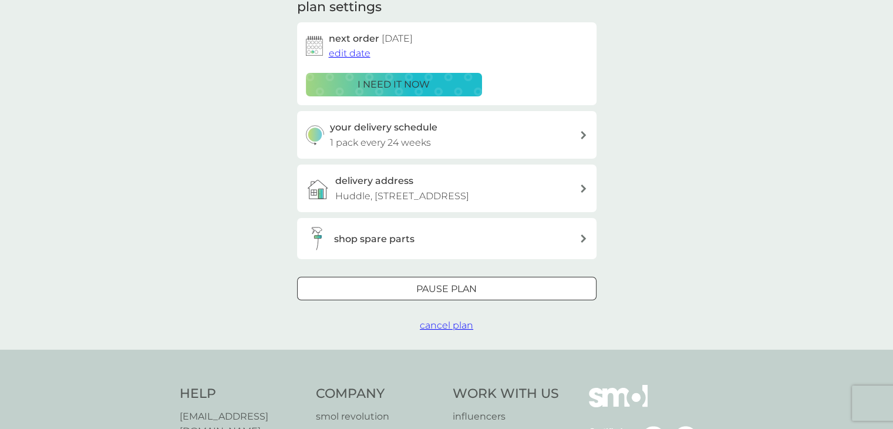
click at [459, 331] on span "cancel plan" at bounding box center [446, 324] width 53 height 11
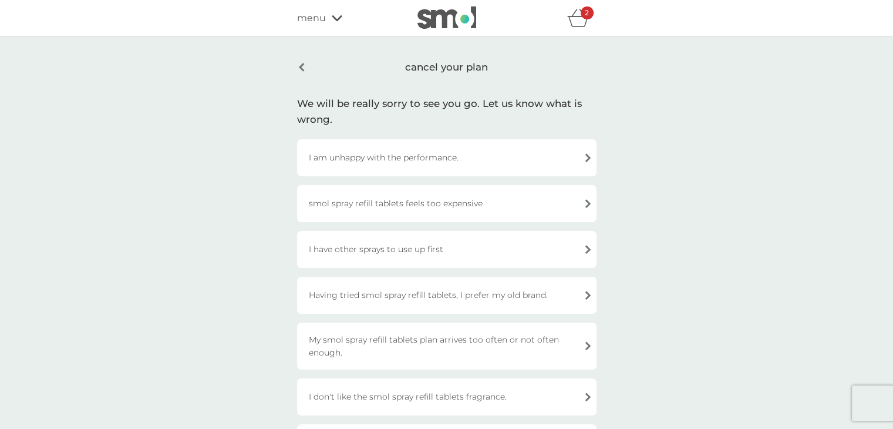
click at [500, 252] on div "I have other sprays to use up first" at bounding box center [446, 249] width 299 height 37
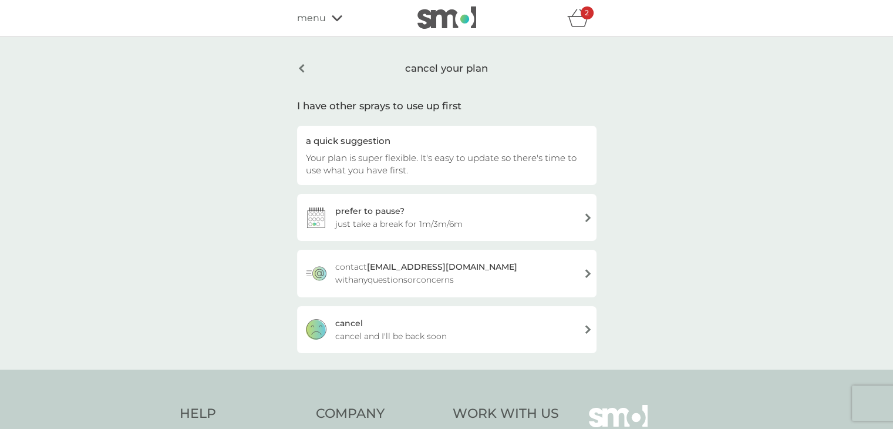
click at [477, 336] on div "cancel cancel and I'll be back soon" at bounding box center [446, 329] width 299 height 47
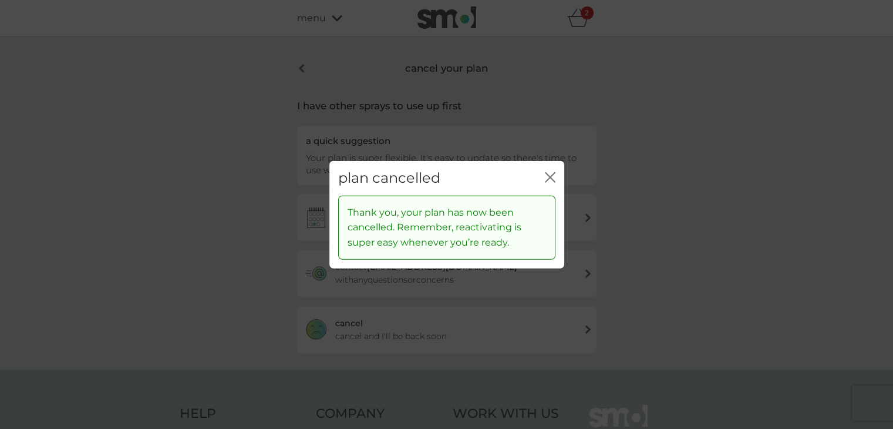
click at [549, 174] on icon "close" at bounding box center [550, 177] width 11 height 11
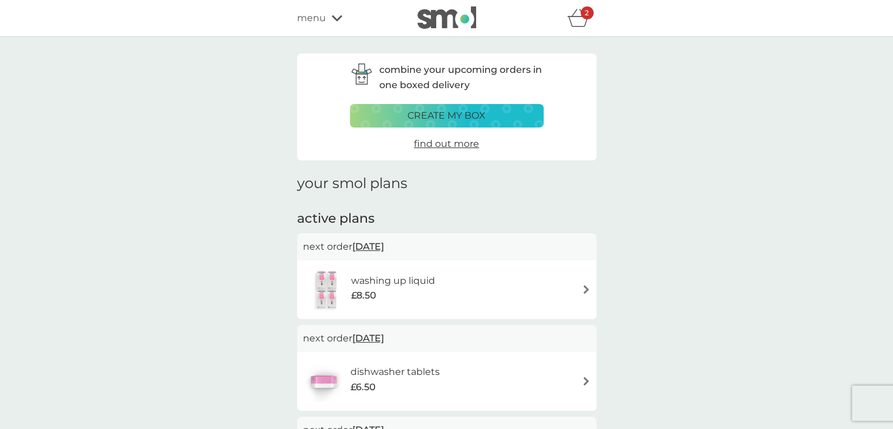
click at [453, 22] on img at bounding box center [446, 17] width 59 height 22
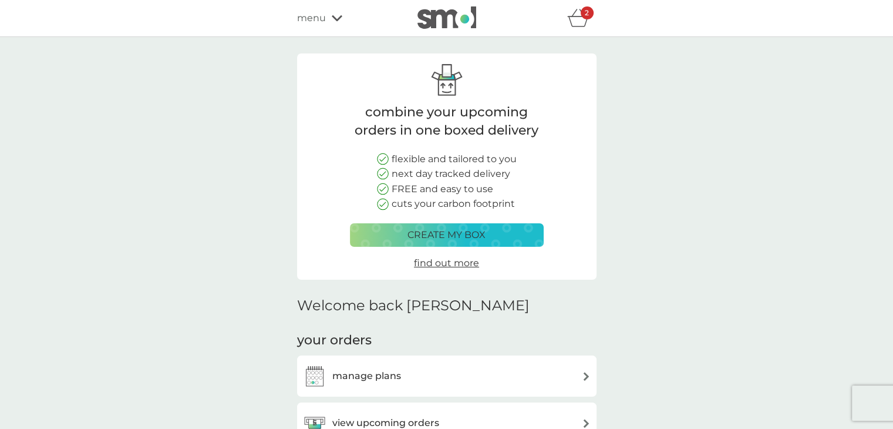
click at [305, 19] on span "menu" at bounding box center [311, 18] width 29 height 15
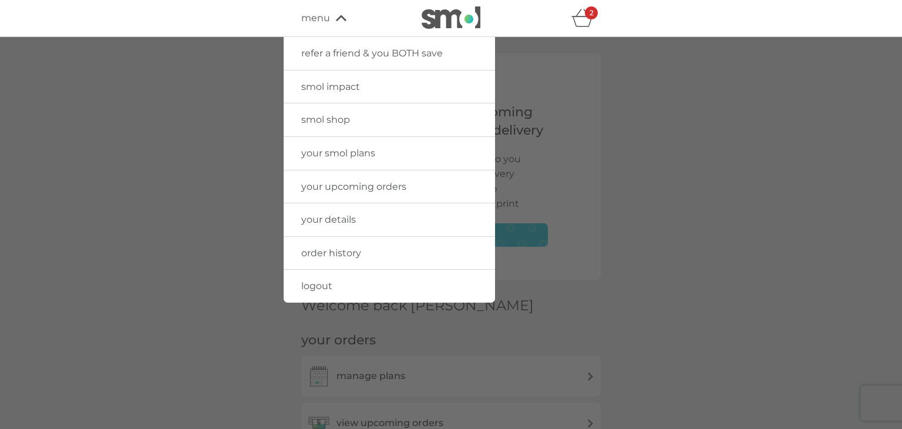
click at [335, 116] on span "smol shop" at bounding box center [325, 119] width 49 height 11
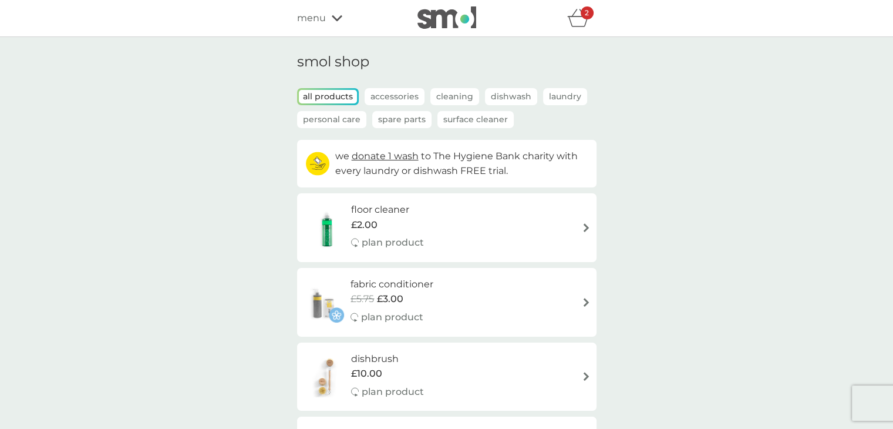
click at [555, 92] on p "Laundry" at bounding box center [565, 96] width 44 height 17
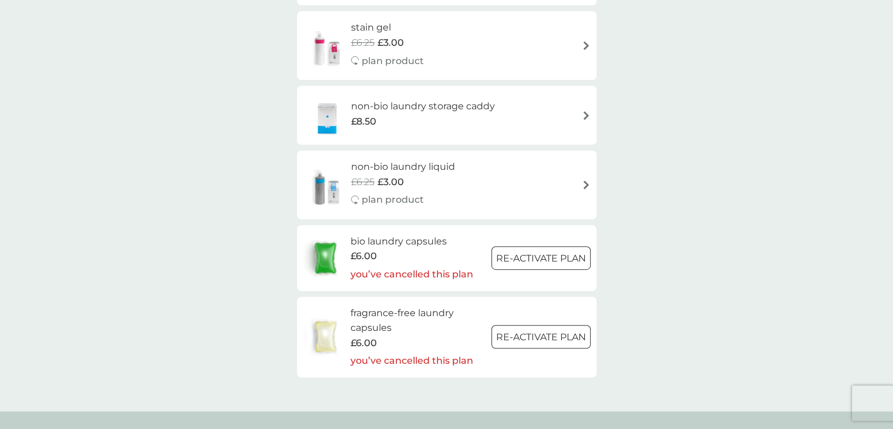
scroll to position [411, 0]
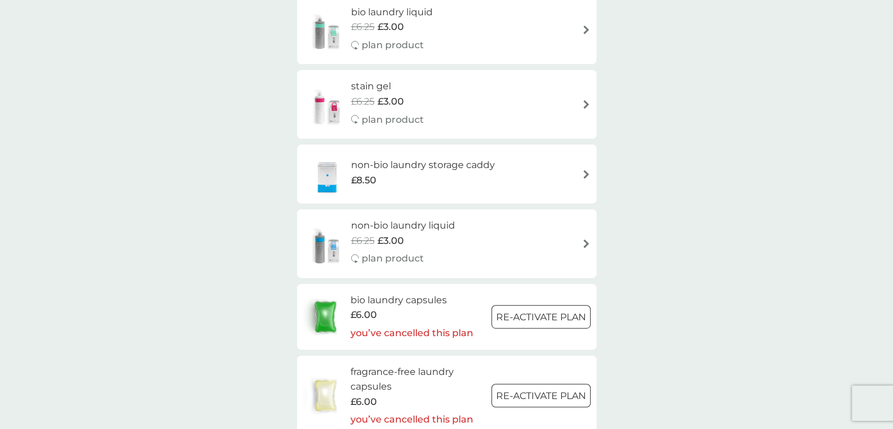
click at [399, 223] on h6 "non-bio laundry liquid" at bounding box center [403, 225] width 104 height 15
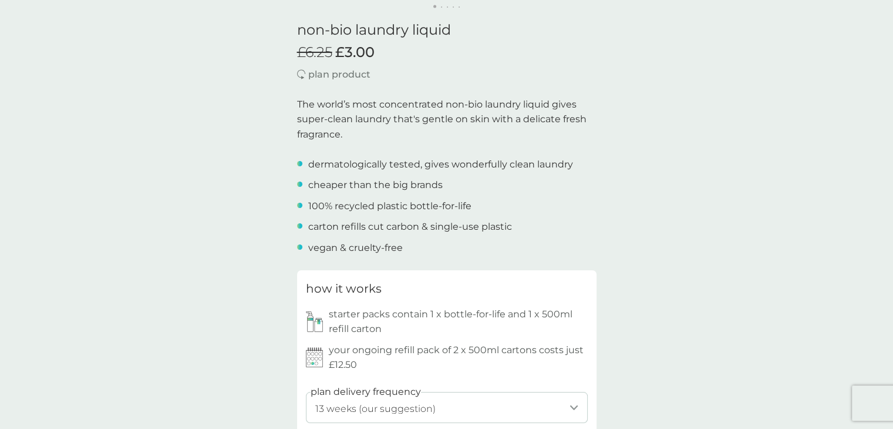
scroll to position [352, 0]
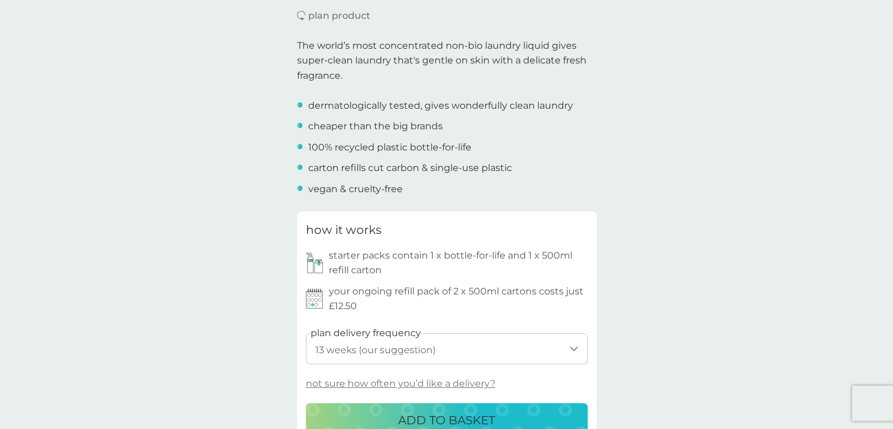
click at [559, 345] on select "1 week 2 weeks 3 weeks 4 weeks 5 weeks 6 weeks 7 weeks 8 weeks 9 weeks 10 weeks…" at bounding box center [447, 348] width 282 height 31
select select "140"
click at [306, 333] on select "1 week 2 weeks 3 weeks 4 weeks 5 weeks 6 weeks 7 weeks 8 weeks 9 weeks 10 weeks…" at bounding box center [447, 348] width 282 height 31
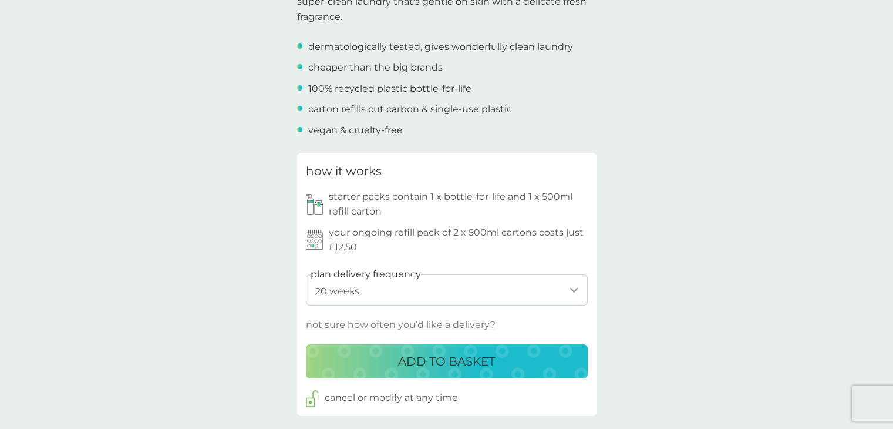
click at [467, 355] on p "ADD TO BASKET" at bounding box center [446, 361] width 97 height 19
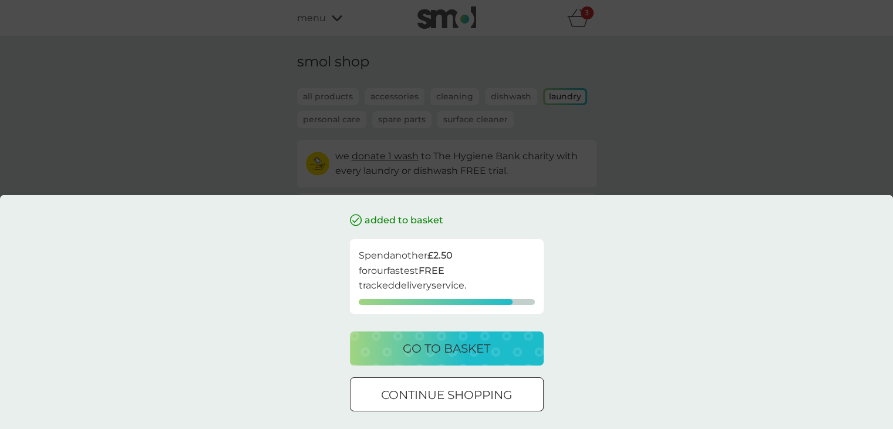
click at [453, 350] on p "go to basket" at bounding box center [446, 348] width 87 height 19
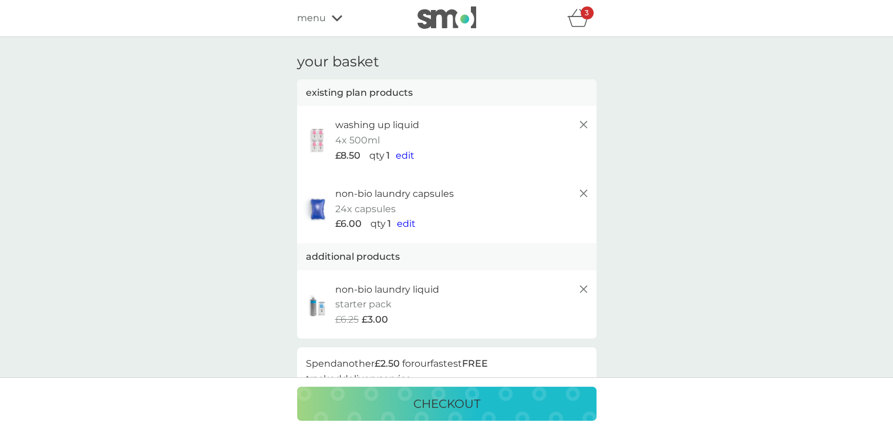
click at [572, 23] on icon "basket" at bounding box center [578, 18] width 22 height 18
click at [575, 17] on icon "basket" at bounding box center [578, 21] width 20 height 11
click at [451, 404] on p "checkout" at bounding box center [446, 403] width 67 height 19
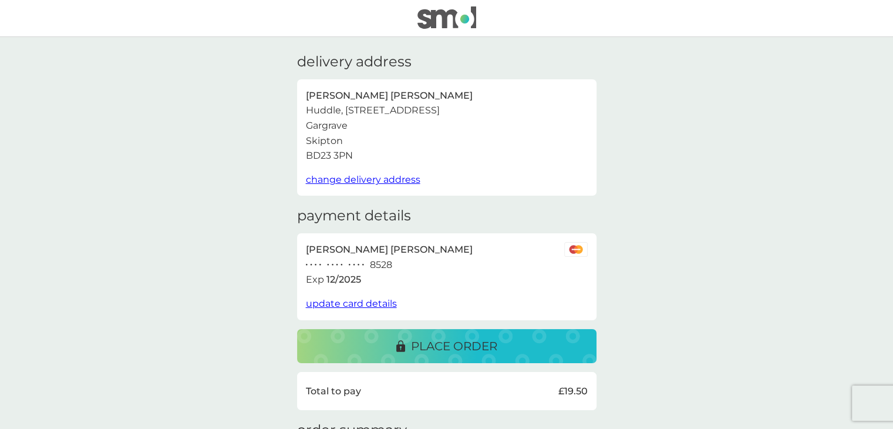
click at [441, 19] on img at bounding box center [446, 17] width 59 height 22
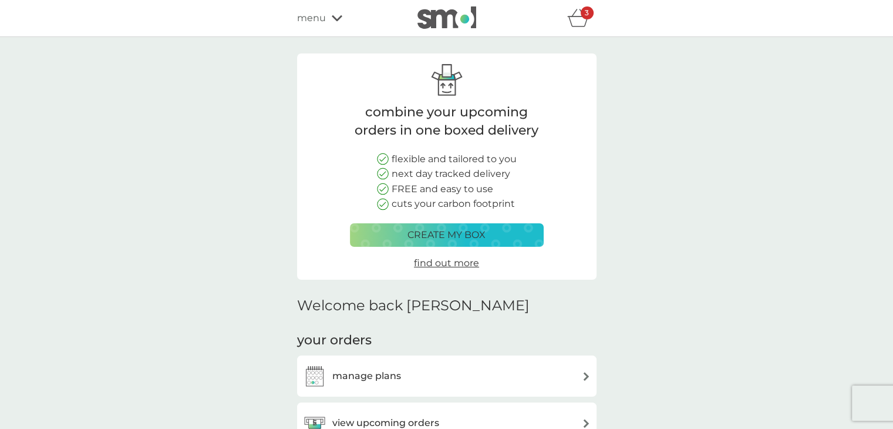
scroll to position [117, 0]
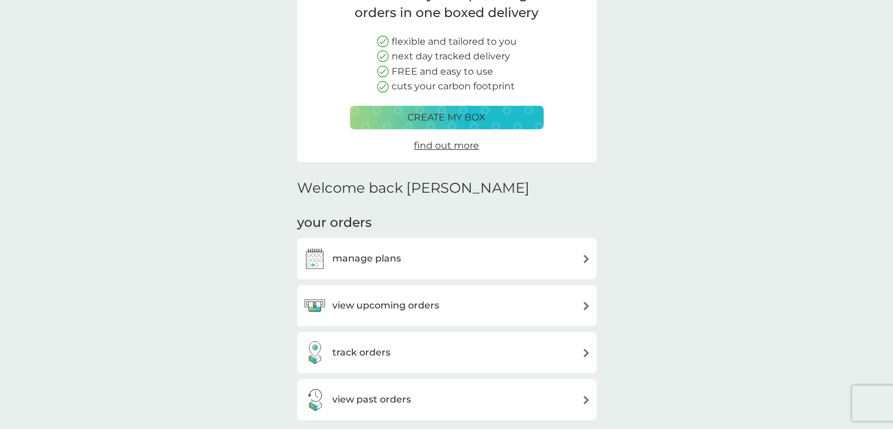
click at [427, 248] on div "manage plans" at bounding box center [447, 258] width 288 height 23
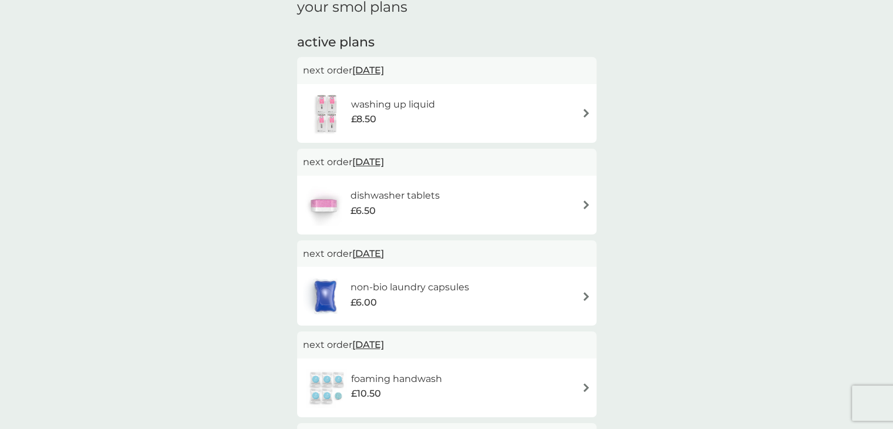
scroll to position [294, 0]
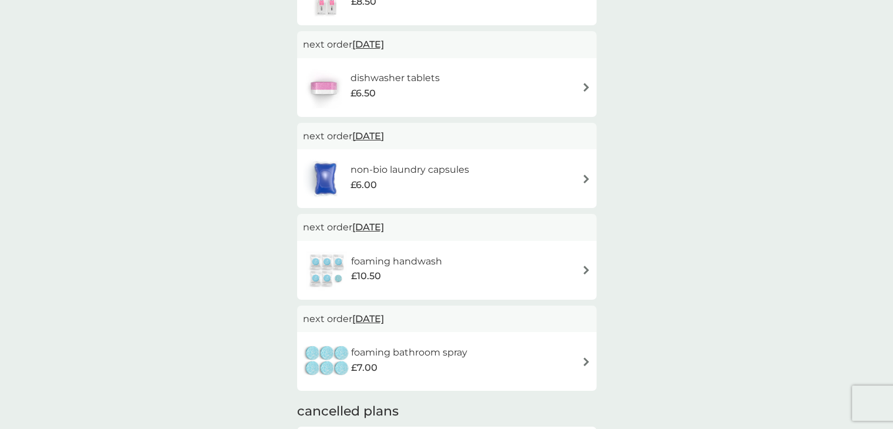
click at [586, 363] on img at bounding box center [586, 361] width 9 height 9
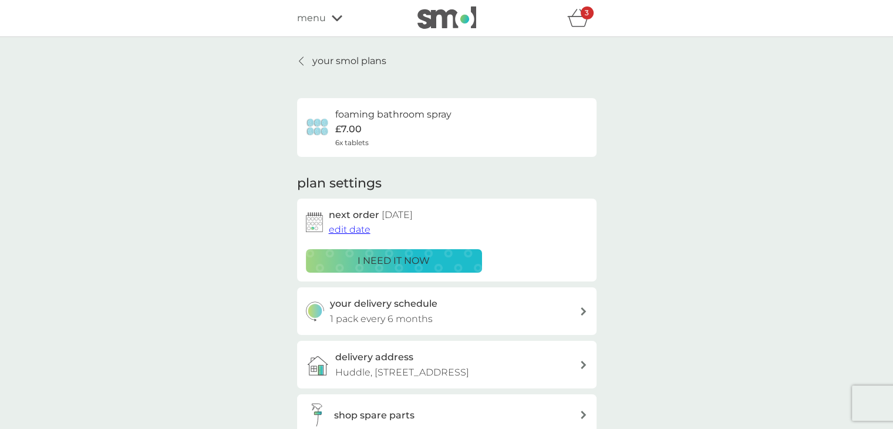
scroll to position [235, 0]
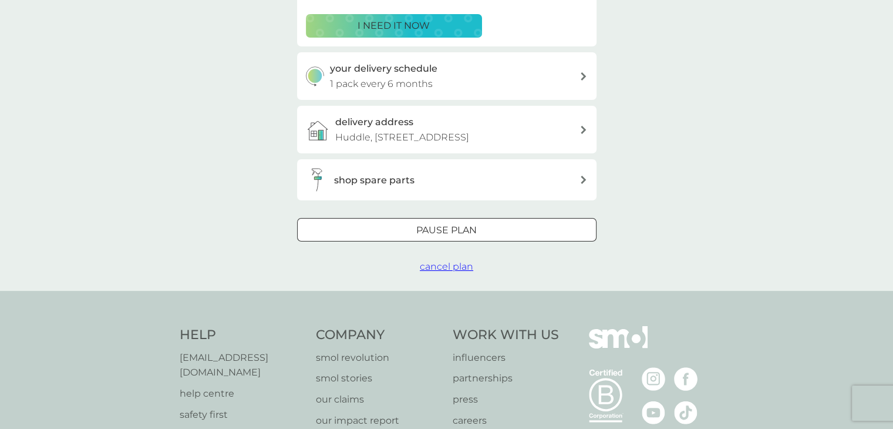
click at [460, 272] on span "cancel plan" at bounding box center [446, 266] width 53 height 11
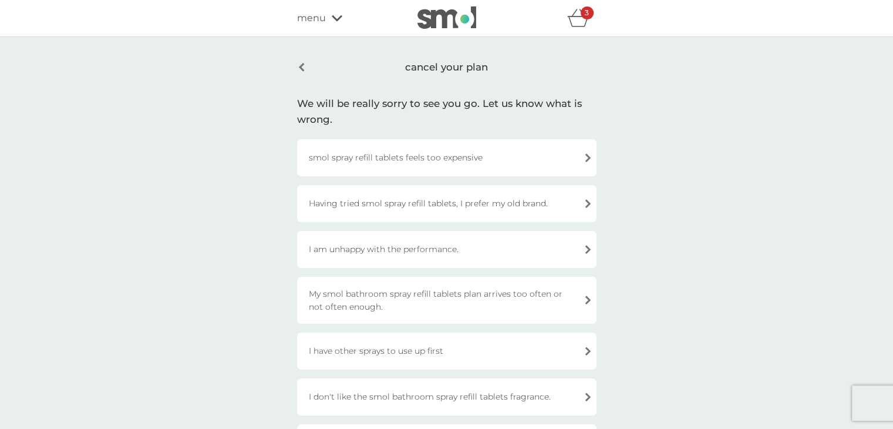
scroll to position [59, 0]
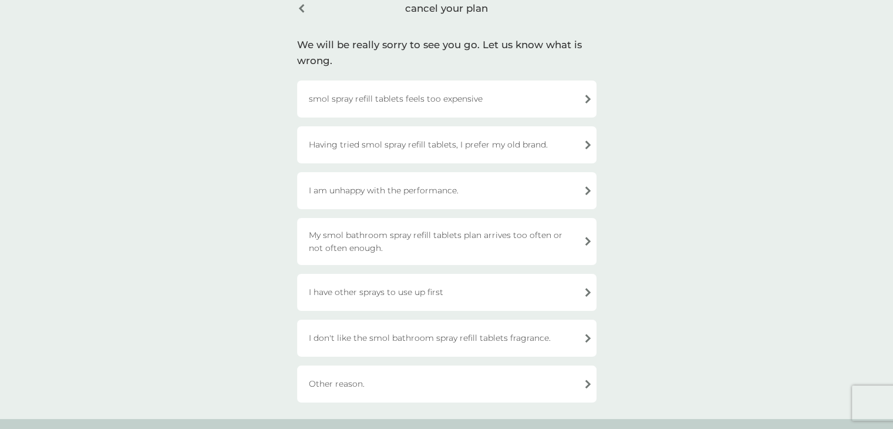
click at [377, 289] on div "I have other sprays to use up first" at bounding box center [446, 292] width 299 height 37
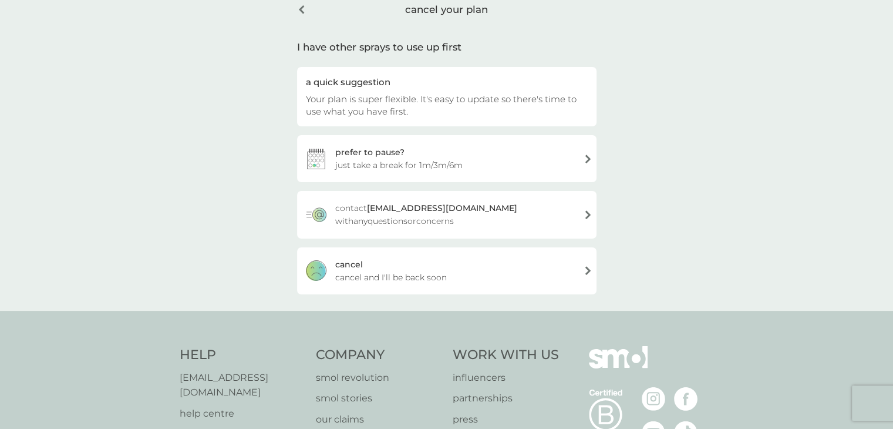
click at [380, 274] on span "cancel and I'll be back soon" at bounding box center [391, 277] width 112 height 13
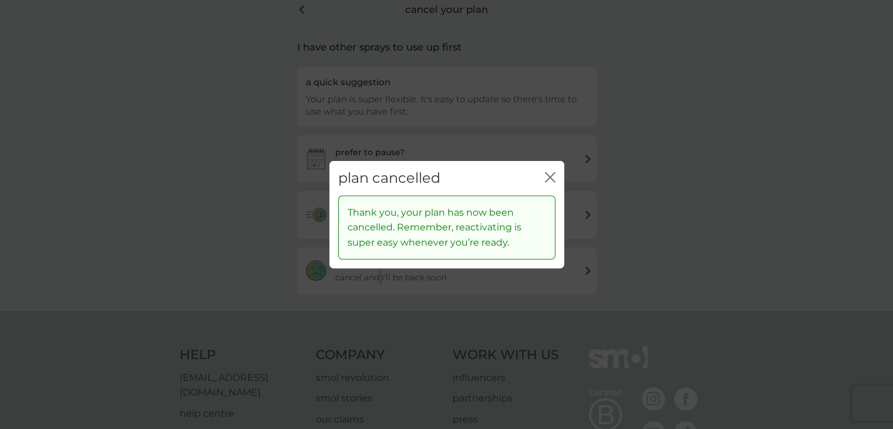
click at [550, 179] on icon "close" at bounding box center [550, 177] width 11 height 11
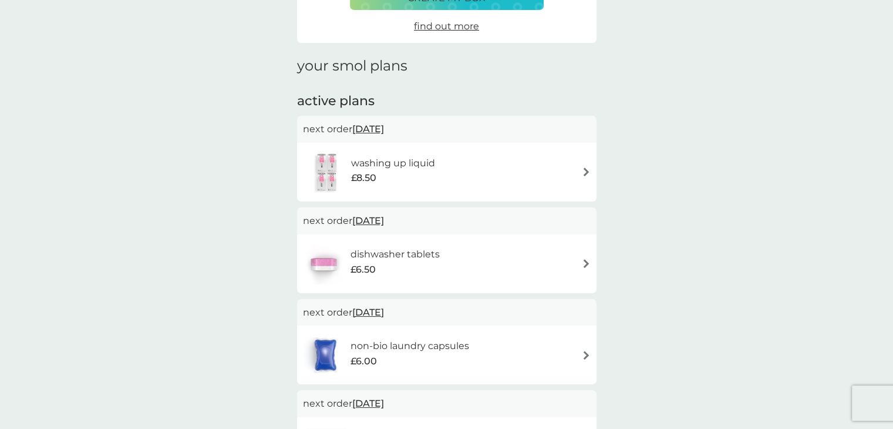
scroll to position [176, 0]
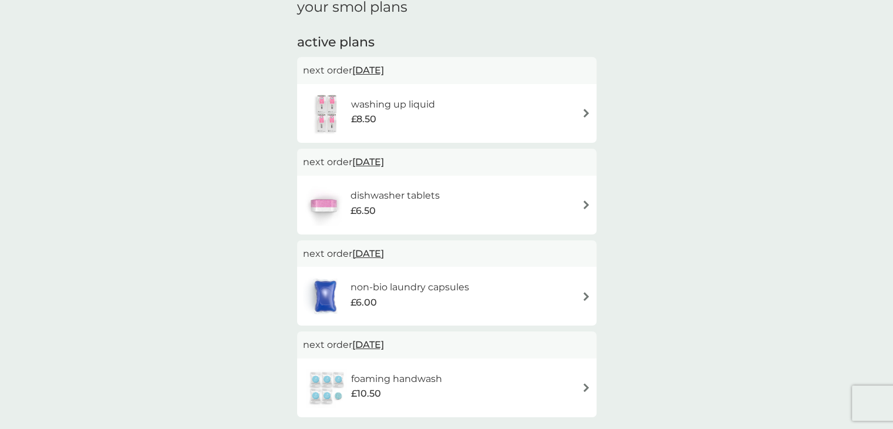
drag, startPoint x: 707, startPoint y: 239, endPoint x: 706, endPoint y: 227, distance: 11.8
